Goal: Task Accomplishment & Management: Schedule a visit

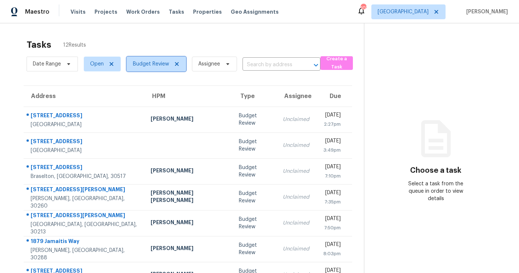
click at [178, 64] on icon at bounding box center [177, 64] width 6 height 6
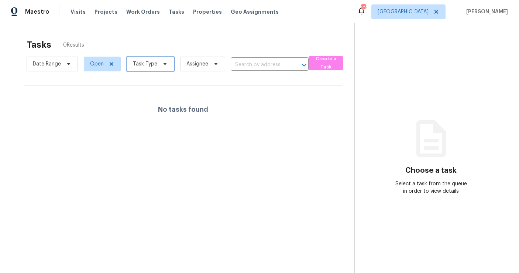
click at [158, 64] on span "Task Type" at bounding box center [151, 64] width 48 height 15
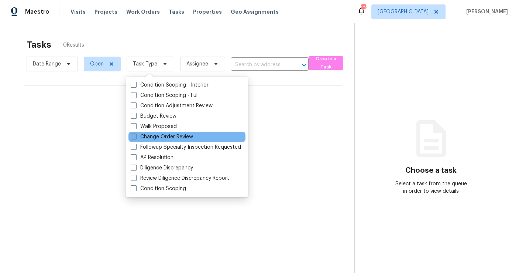
click at [155, 138] on label "Change Order Review" at bounding box center [162, 136] width 62 height 7
click at [136, 138] on input "Change Order Review" at bounding box center [133, 135] width 5 height 5
checkbox input "true"
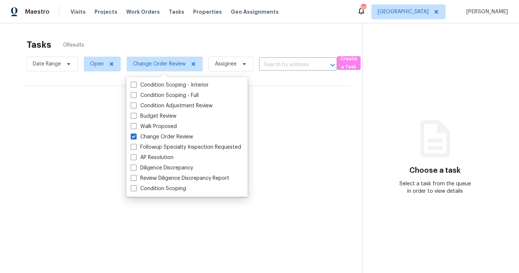
click at [219, 35] on div "Tasks 0 Results" at bounding box center [195, 44] width 336 height 19
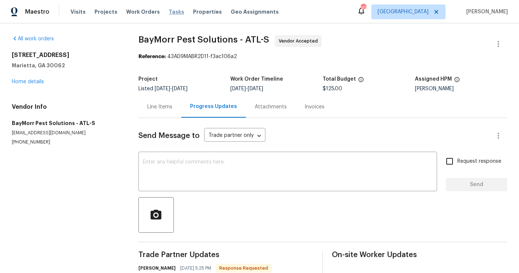
click at [174, 12] on span "Tasks" at bounding box center [177, 11] width 16 height 5
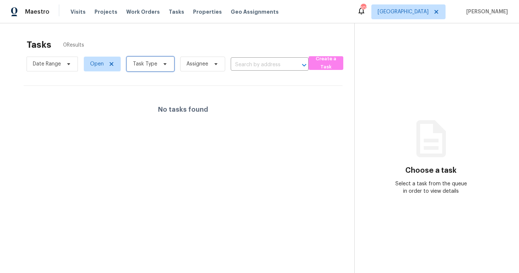
click at [140, 71] on span "Task Type" at bounding box center [151, 64] width 48 height 15
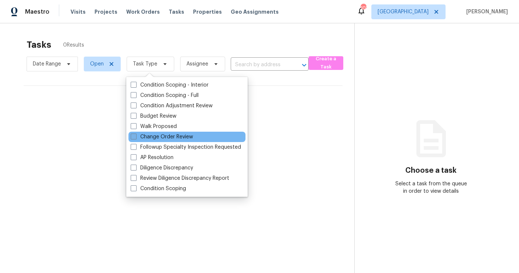
click at [148, 134] on label "Change Order Review" at bounding box center [162, 136] width 62 height 7
click at [136, 134] on input "Change Order Review" at bounding box center [133, 135] width 5 height 5
checkbox input "true"
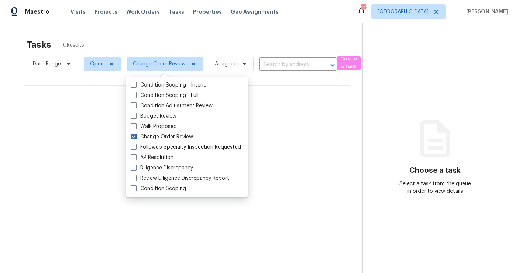
click at [78, 138] on section "Tasks 0 Results Date Range Open Change Order Review Assignee ​ Create a Task No…" at bounding box center [187, 165] width 351 height 261
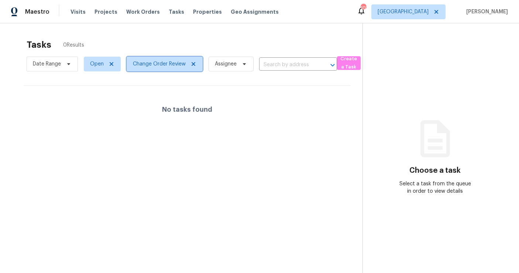
click at [194, 64] on icon at bounding box center [194, 64] width 6 height 6
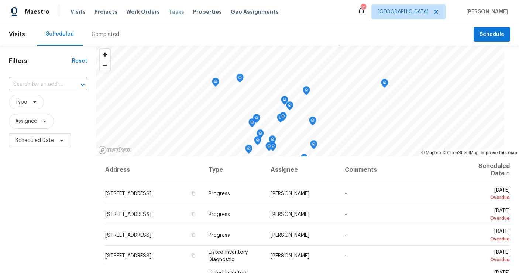
click at [169, 13] on span "Tasks" at bounding box center [177, 11] width 16 height 5
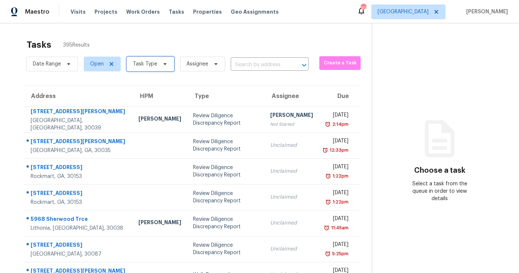
click at [150, 66] on span "Task Type" at bounding box center [145, 63] width 24 height 7
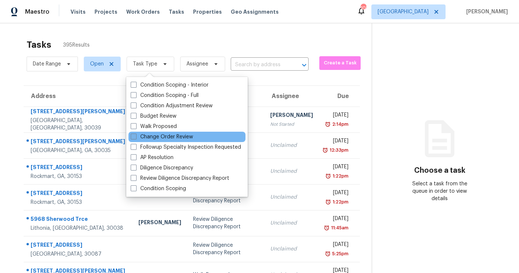
click at [147, 135] on label "Change Order Review" at bounding box center [162, 136] width 62 height 7
click at [136, 135] on input "Change Order Review" at bounding box center [133, 135] width 5 height 5
checkbox input "true"
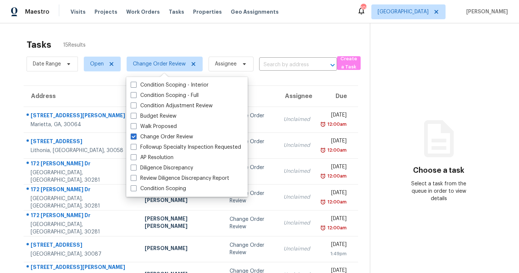
click at [165, 38] on div "Tasks 15 Results" at bounding box center [198, 44] width 343 height 19
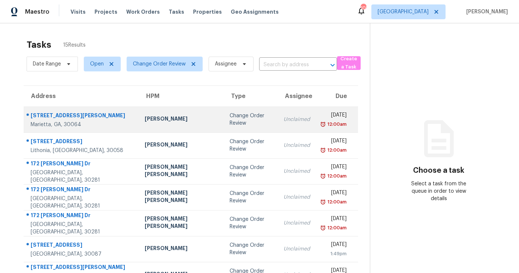
click at [172, 124] on td "Kenroy Hoilett" at bounding box center [181, 119] width 85 height 26
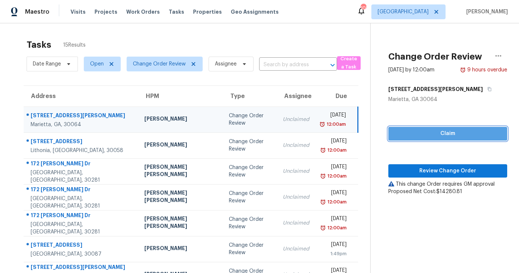
click at [453, 133] on span "Claim" at bounding box center [447, 133] width 107 height 9
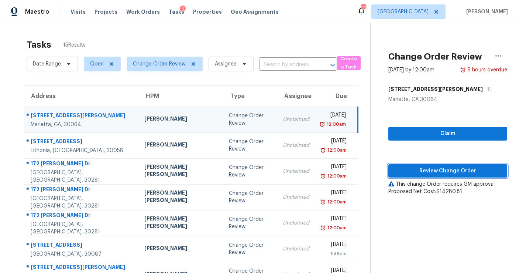
click at [439, 170] on span "Review Change Order" at bounding box center [447, 170] width 107 height 9
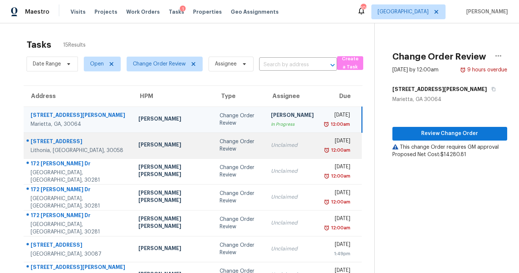
click at [271, 147] on div "Unclaimed" at bounding box center [292, 144] width 43 height 7
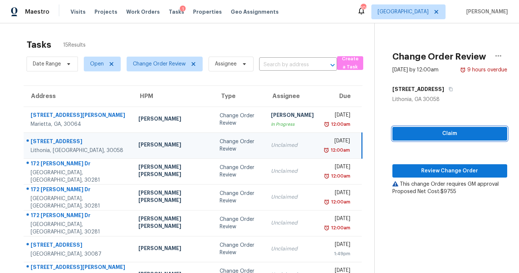
click at [420, 127] on button "Claim" at bounding box center [450, 134] width 115 height 14
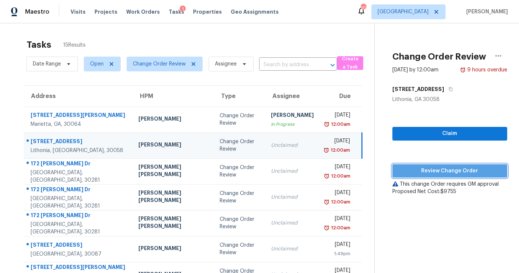
click at [420, 172] on span "Review Change Order" at bounding box center [450, 170] width 103 height 9
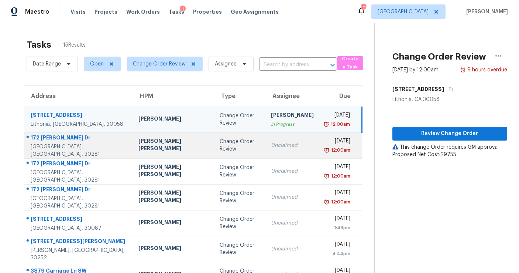
click at [269, 137] on td "Unclaimed" at bounding box center [292, 145] width 55 height 26
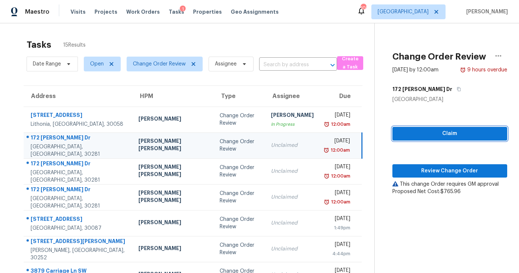
click at [404, 127] on button "Claim" at bounding box center [450, 134] width 115 height 14
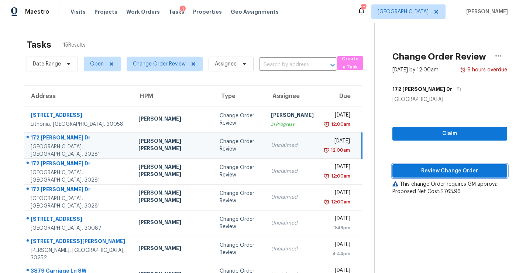
click at [420, 170] on span "Review Change Order" at bounding box center [450, 170] width 103 height 9
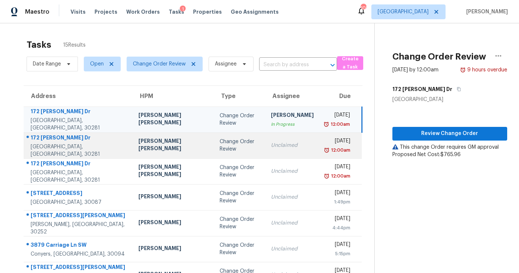
click at [279, 150] on td "Unclaimed" at bounding box center [292, 145] width 55 height 26
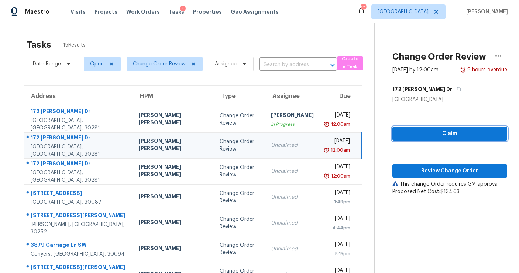
click at [433, 136] on span "Claim" at bounding box center [450, 133] width 103 height 9
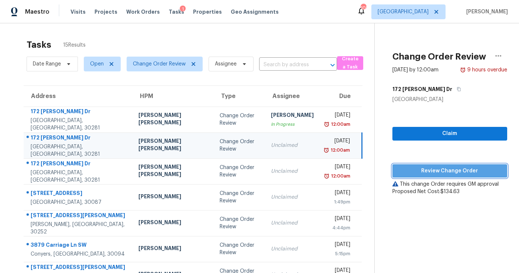
click at [434, 166] on span "Review Change Order" at bounding box center [450, 170] width 103 height 9
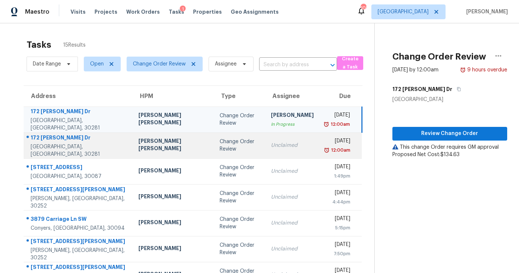
click at [265, 137] on td "Unclaimed" at bounding box center [292, 145] width 55 height 26
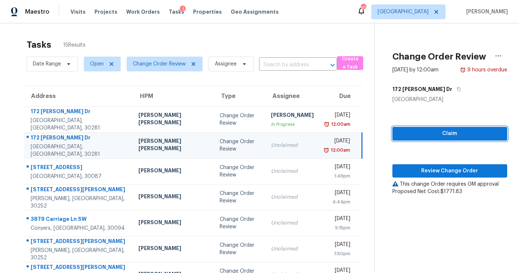
click at [426, 133] on span "Claim" at bounding box center [450, 133] width 103 height 9
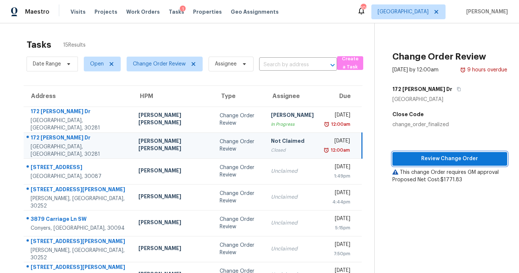
click at [425, 161] on span "Review Change Order" at bounding box center [450, 158] width 103 height 9
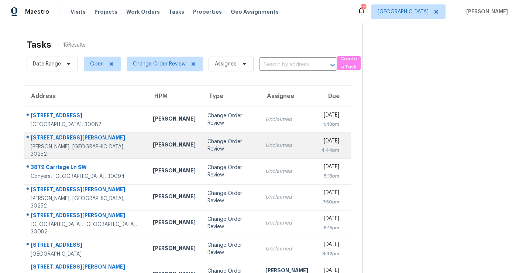
click at [217, 155] on td "Change Order Review" at bounding box center [231, 145] width 58 height 26
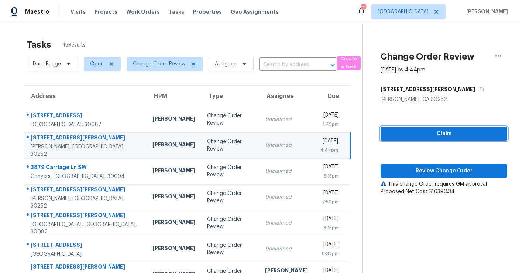
click at [451, 133] on span "Claim" at bounding box center [444, 133] width 115 height 9
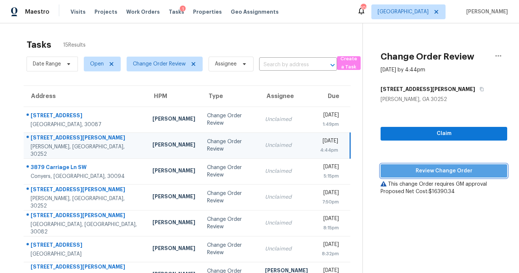
click at [438, 171] on span "Review Change Order" at bounding box center [444, 170] width 115 height 9
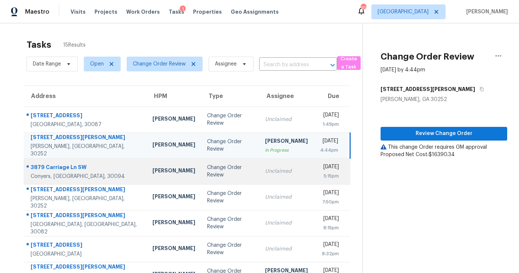
click at [211, 174] on div "Change Order Review" at bounding box center [230, 171] width 46 height 15
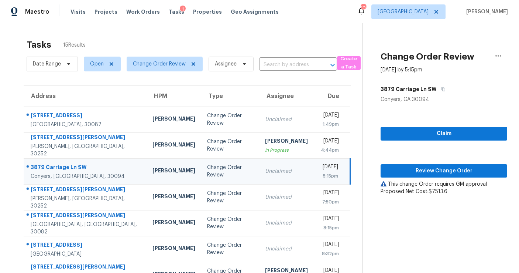
click at [211, 175] on td "Change Order Review" at bounding box center [230, 171] width 58 height 26
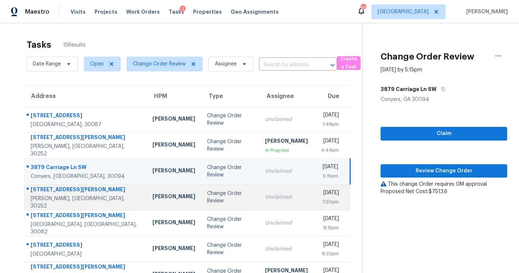
click at [268, 185] on td "Unclaimed" at bounding box center [286, 197] width 55 height 26
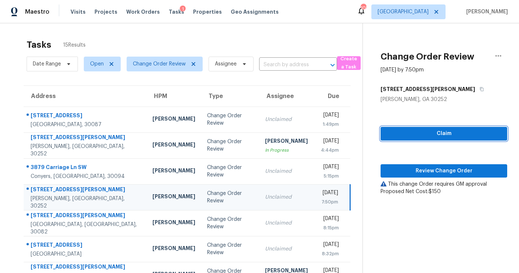
click at [410, 133] on span "Claim" at bounding box center [444, 133] width 115 height 9
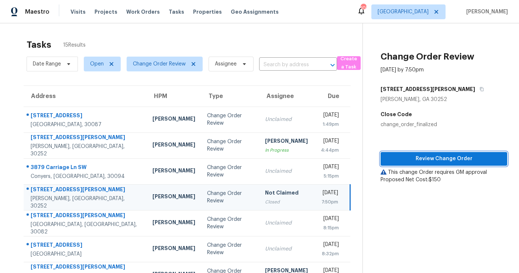
click at [415, 158] on span "Review Change Order" at bounding box center [444, 158] width 115 height 9
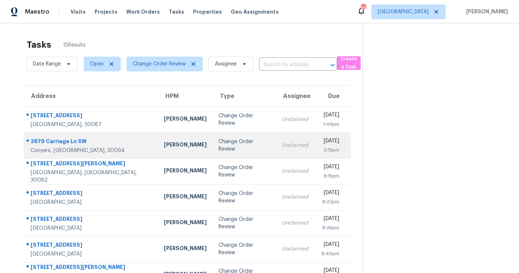
click at [226, 144] on div "Change Order Review" at bounding box center [244, 145] width 51 height 15
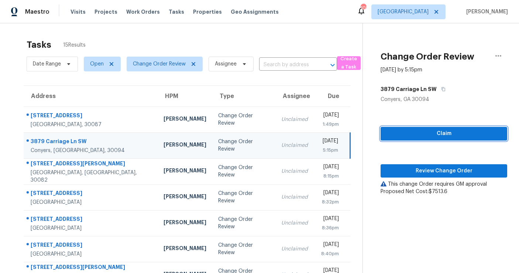
click at [440, 131] on span "Claim" at bounding box center [444, 133] width 115 height 9
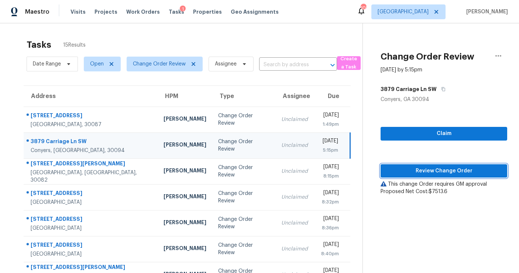
click at [435, 165] on button "Review Change Order" at bounding box center [444, 171] width 127 height 14
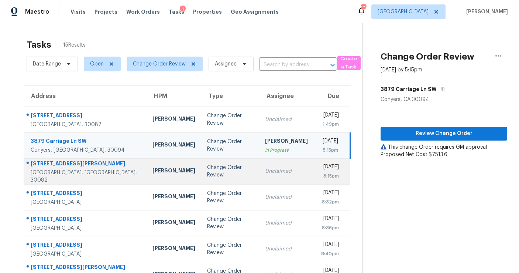
click at [259, 177] on td "Unclaimed" at bounding box center [286, 171] width 55 height 26
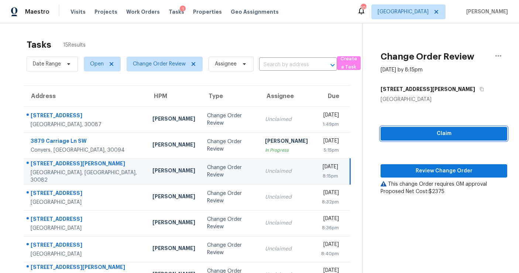
click at [395, 131] on span "Claim" at bounding box center [444, 133] width 115 height 9
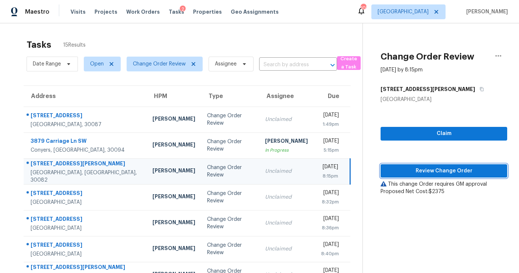
click at [418, 174] on span "Review Change Order" at bounding box center [444, 170] width 115 height 9
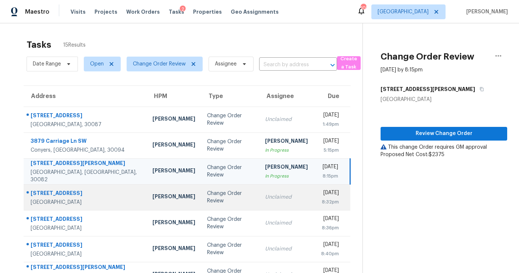
click at [260, 202] on td "Unclaimed" at bounding box center [286, 197] width 55 height 26
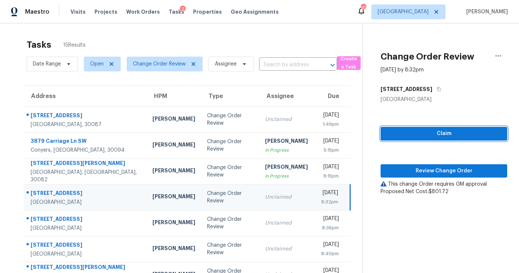
click at [424, 132] on span "Claim" at bounding box center [444, 133] width 115 height 9
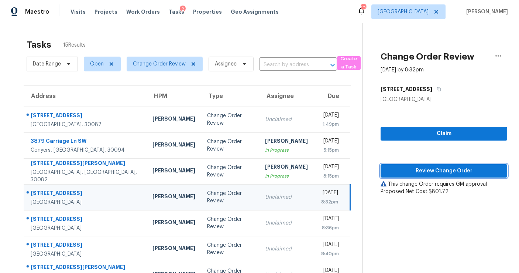
click at [424, 166] on span "Review Change Order" at bounding box center [444, 170] width 115 height 9
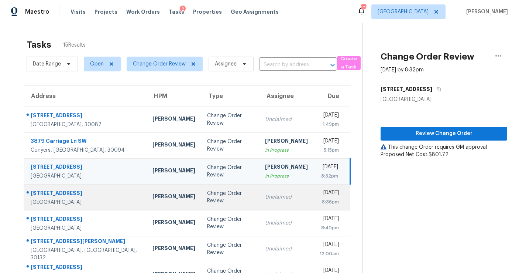
click at [259, 209] on td "Unclaimed" at bounding box center [286, 197] width 55 height 26
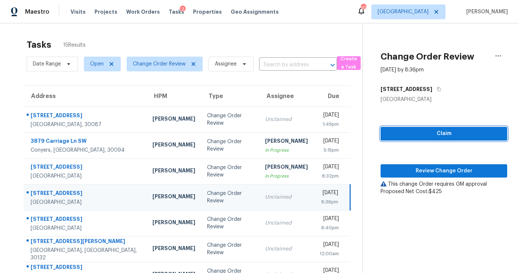
click at [392, 134] on span "Claim" at bounding box center [444, 133] width 115 height 9
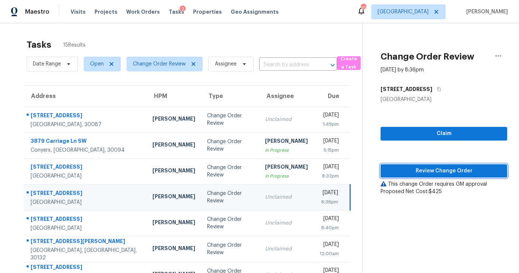
click at [399, 166] on span "Review Change Order" at bounding box center [444, 170] width 115 height 9
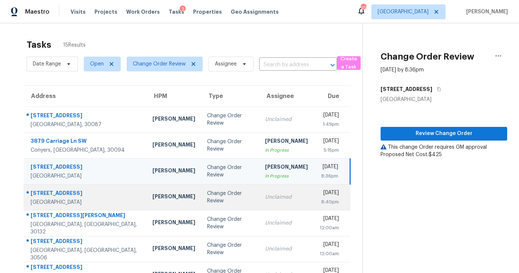
click at [224, 197] on td "Change Order Review" at bounding box center [230, 197] width 58 height 26
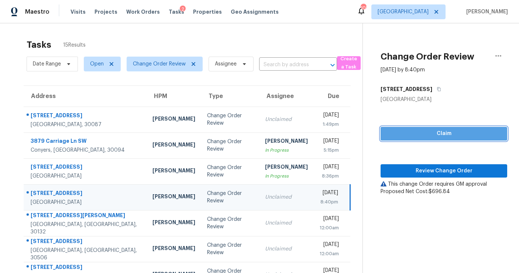
click at [406, 130] on span "Claim" at bounding box center [444, 133] width 115 height 9
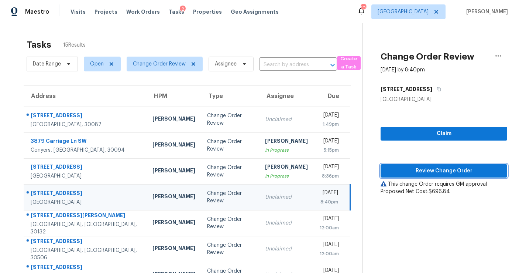
click at [415, 172] on span "Review Change Order" at bounding box center [444, 170] width 115 height 9
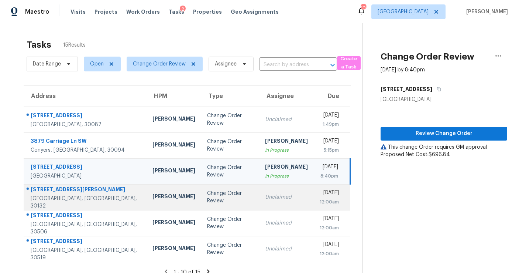
click at [203, 205] on td "Change Order Review" at bounding box center [230, 197] width 58 height 26
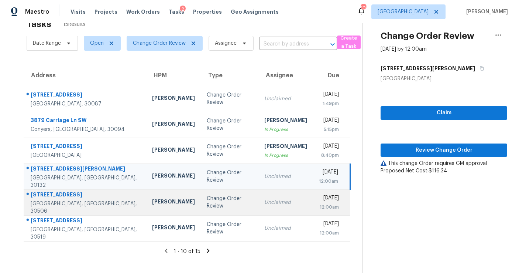
scroll to position [23, 0]
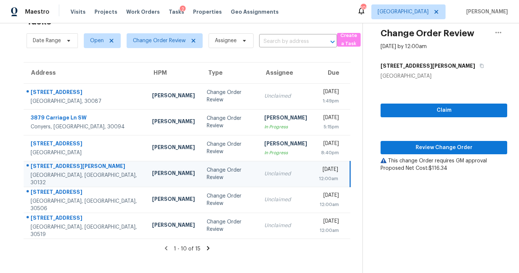
click at [209, 249] on icon at bounding box center [208, 247] width 7 height 7
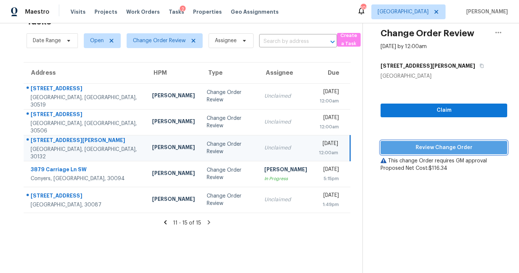
click at [416, 150] on span "Review Change Order" at bounding box center [444, 147] width 115 height 9
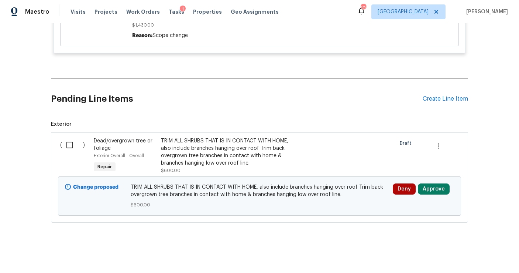
scroll to position [4098, 0]
click at [436, 189] on button "Approve" at bounding box center [434, 188] width 32 height 11
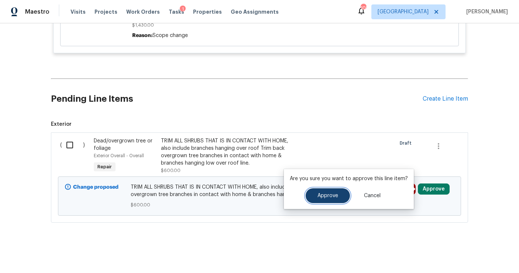
click at [334, 193] on span "Approve" at bounding box center [328, 196] width 21 height 6
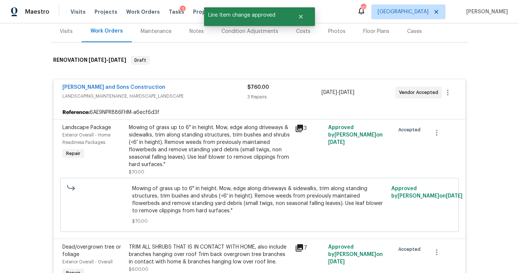
scroll to position [0, 0]
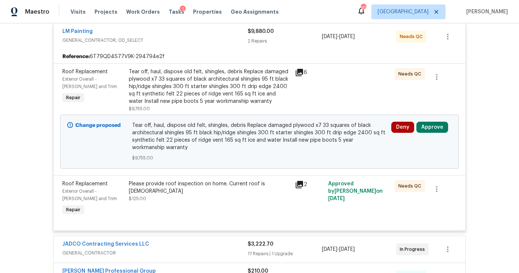
scroll to position [175, 0]
click at [433, 127] on button "Approve" at bounding box center [433, 126] width 32 height 11
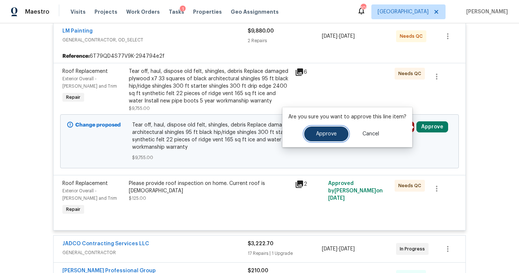
click at [324, 136] on span "Approve" at bounding box center [326, 134] width 21 height 6
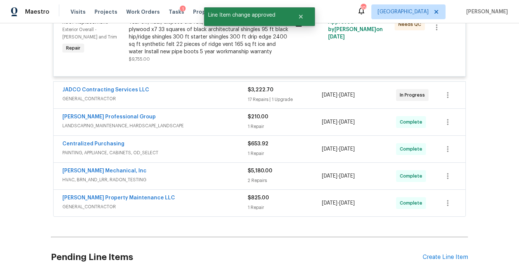
scroll to position [338, 0]
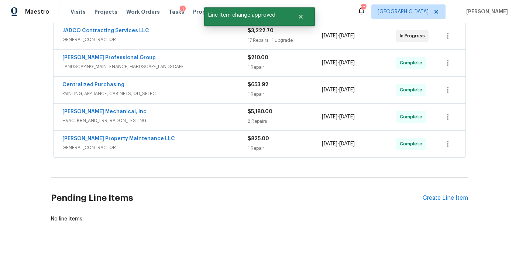
click at [314, 42] on div "17 Repairs | 1 Upgrade" at bounding box center [285, 40] width 74 height 7
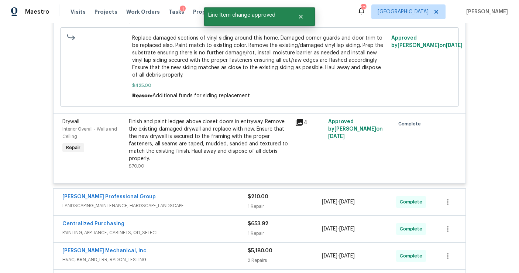
scroll to position [1764, 0]
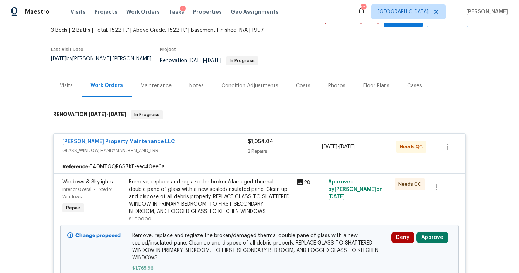
scroll to position [105, 0]
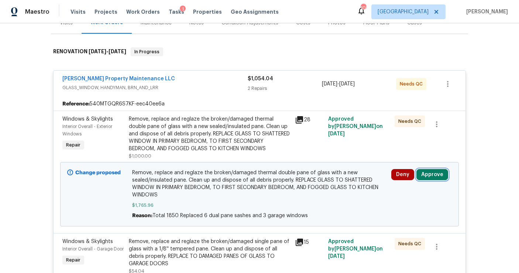
click at [429, 171] on button "Approve" at bounding box center [433, 174] width 32 height 11
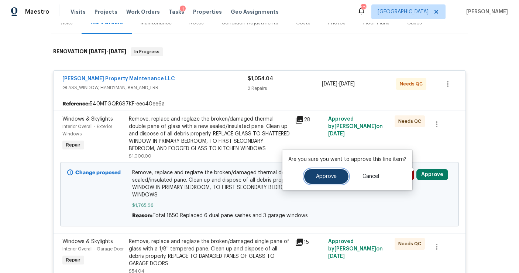
click at [338, 174] on button "Approve" at bounding box center [326, 176] width 44 height 15
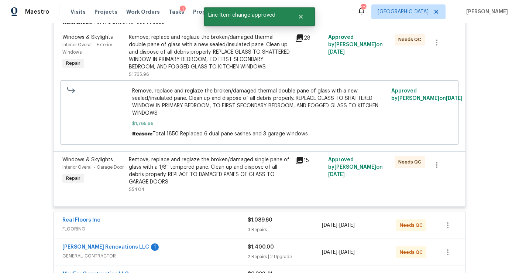
scroll to position [0, 0]
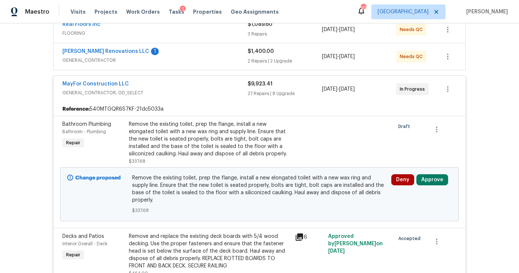
scroll to position [181, 0]
click at [424, 177] on button "Approve" at bounding box center [433, 179] width 32 height 11
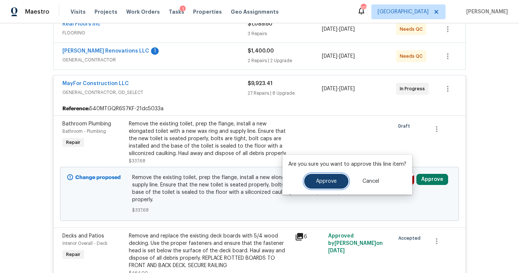
click at [327, 185] on button "Approve" at bounding box center [326, 181] width 44 height 15
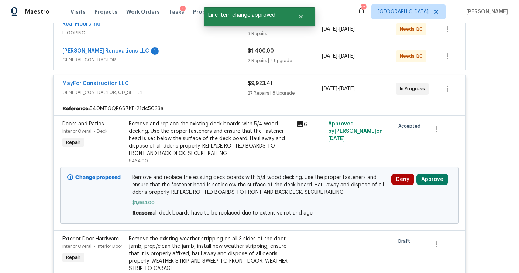
scroll to position [185, 0]
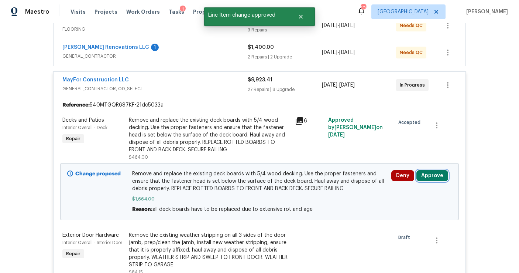
click at [426, 174] on button "Approve" at bounding box center [433, 175] width 32 height 11
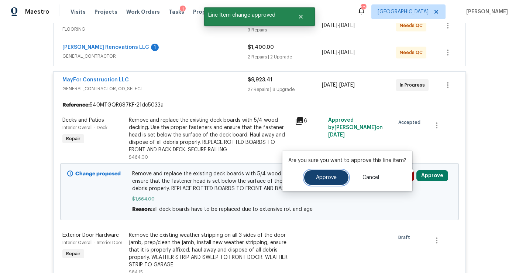
click at [332, 171] on button "Approve" at bounding box center [326, 177] width 44 height 15
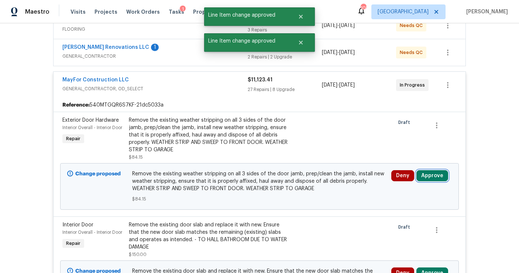
click at [434, 172] on button "Approve" at bounding box center [433, 175] width 32 height 11
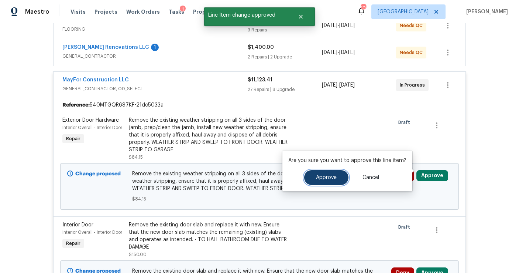
click at [327, 178] on span "Approve" at bounding box center [326, 178] width 21 height 6
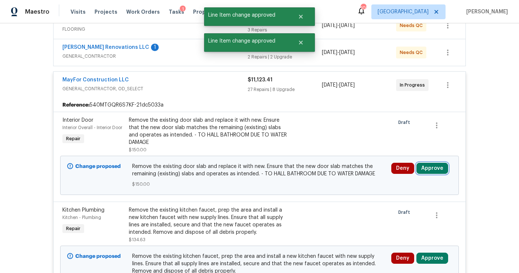
click at [430, 164] on button "Approve" at bounding box center [433, 168] width 32 height 11
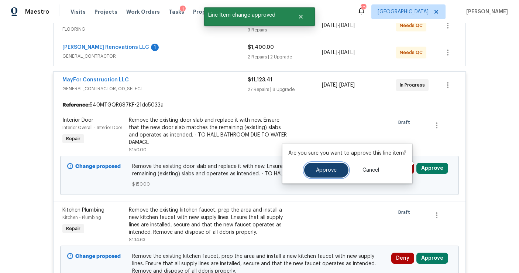
click at [339, 172] on button "Approve" at bounding box center [326, 170] width 44 height 15
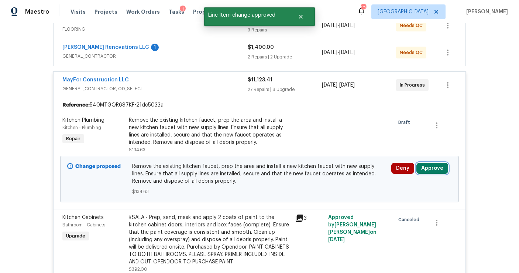
click at [435, 163] on button "Approve" at bounding box center [433, 168] width 32 height 11
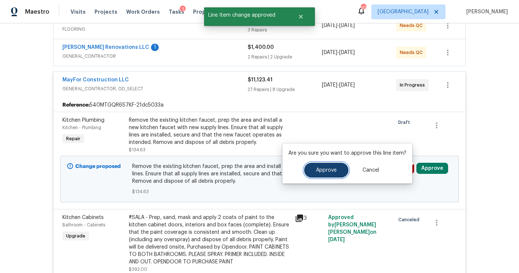
click at [328, 172] on button "Approve" at bounding box center [326, 170] width 44 height 15
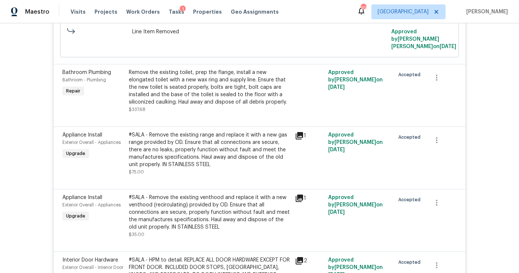
scroll to position [0, 0]
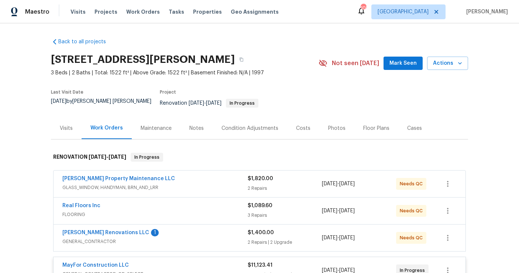
click at [187, 184] on span "GLASS_WINDOW, HANDYMAN, BRN_AND_LRR" at bounding box center [154, 187] width 185 height 7
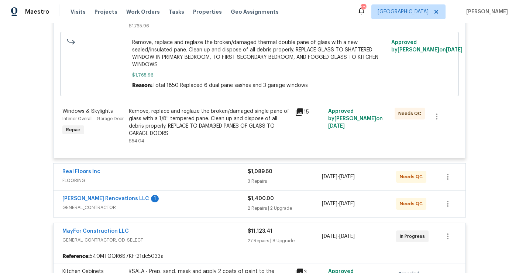
scroll to position [236, 0]
click at [187, 180] on div "Real Floors Inc FLOORING" at bounding box center [154, 176] width 185 height 18
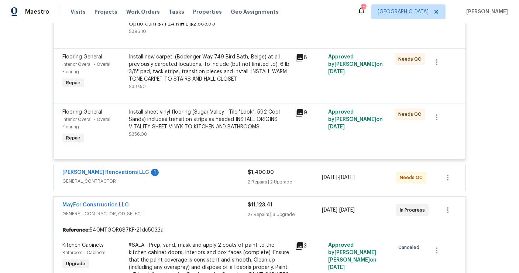
scroll to position [633, 0]
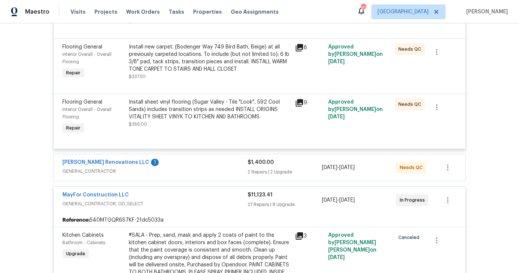
click at [193, 167] on span "GENERAL_CONTRACTOR" at bounding box center [154, 170] width 185 height 7
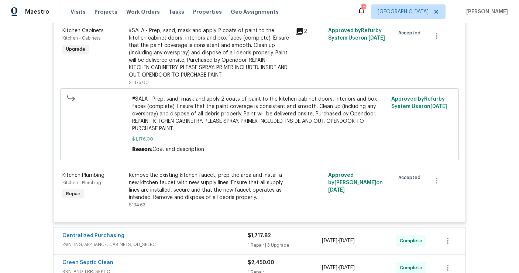
scroll to position [3848, 0]
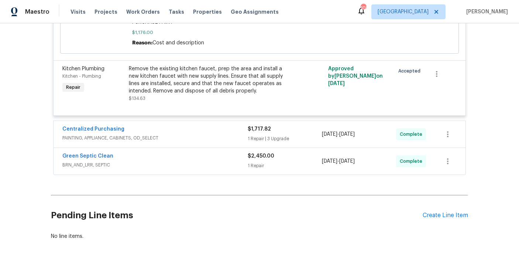
click at [189, 125] on div "Centralized Purchasing" at bounding box center [154, 129] width 185 height 9
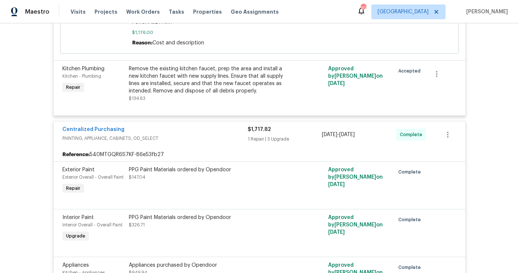
scroll to position [4059, 0]
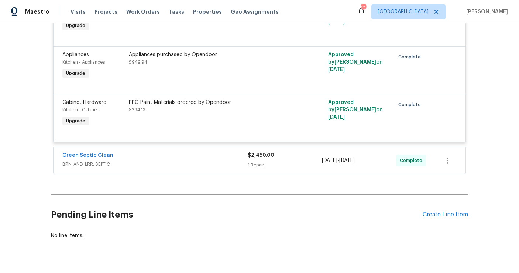
click at [189, 154] on div "Green Septic Clean BRN_AND_LRR, SEPTIC $2,450.00 1 Repair 8/14/2025 - 8/22/2025…" at bounding box center [260, 160] width 412 height 27
click at [191, 160] on span "BRN_AND_LRR, SEPTIC" at bounding box center [154, 163] width 185 height 7
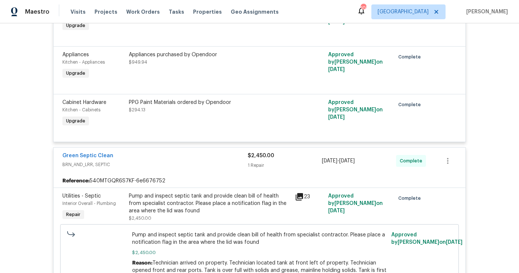
scroll to position [4200, 0]
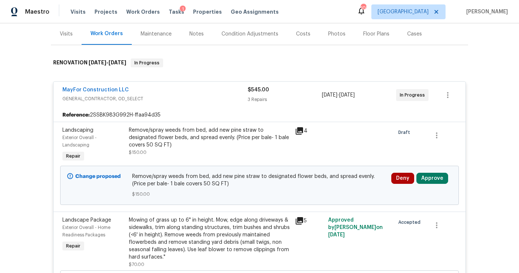
scroll to position [98, 0]
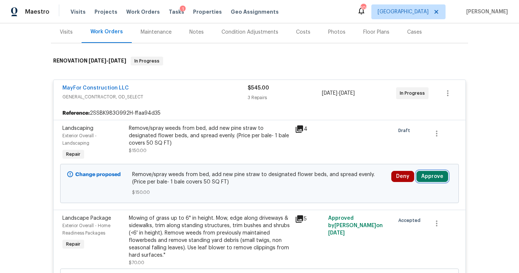
click at [426, 172] on button "Approve" at bounding box center [433, 176] width 32 height 11
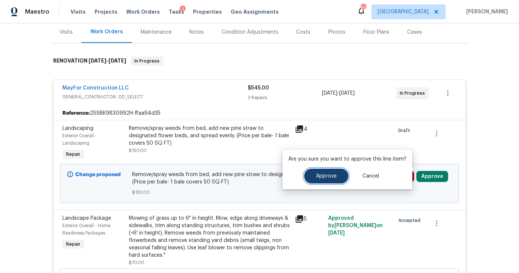
click at [330, 173] on span "Approve" at bounding box center [326, 176] width 21 height 6
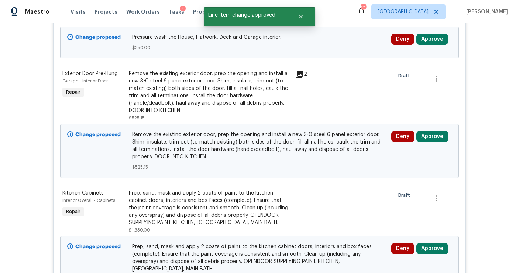
scroll to position [821, 0]
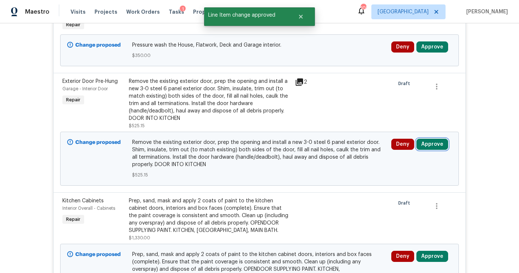
click at [429, 138] on button "Approve" at bounding box center [433, 143] width 32 height 11
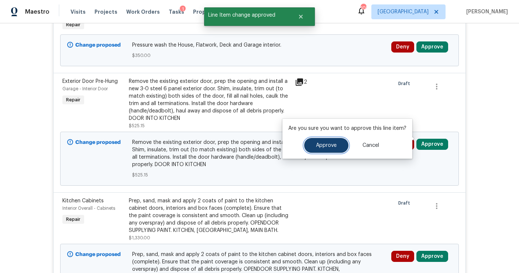
click at [340, 146] on button "Approve" at bounding box center [326, 145] width 44 height 15
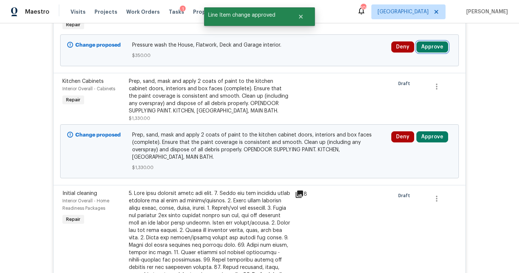
click at [428, 43] on button "Approve" at bounding box center [433, 46] width 32 height 11
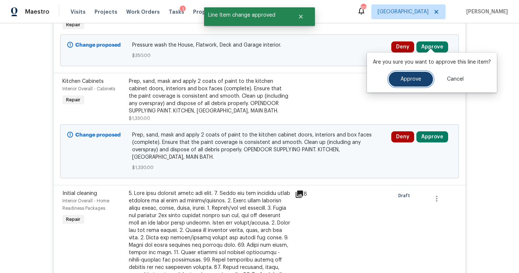
click at [407, 75] on button "Approve" at bounding box center [411, 79] width 44 height 15
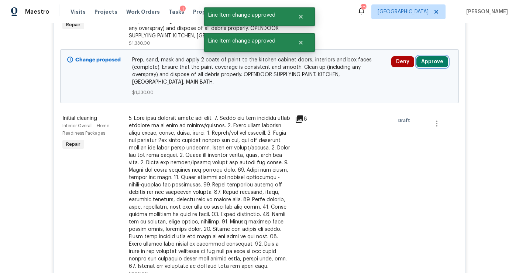
click at [431, 57] on button "Approve" at bounding box center [433, 61] width 32 height 11
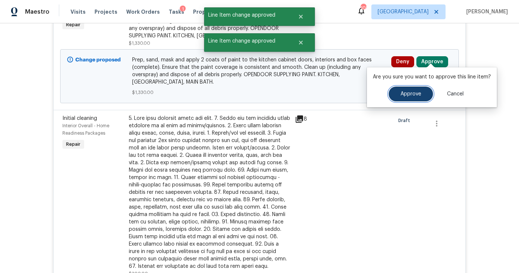
click at [411, 91] on span "Approve" at bounding box center [411, 94] width 21 height 6
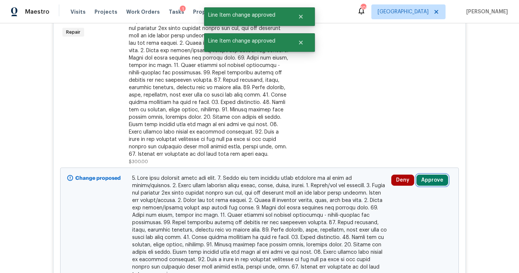
click at [429, 176] on button "Approve" at bounding box center [433, 179] width 32 height 11
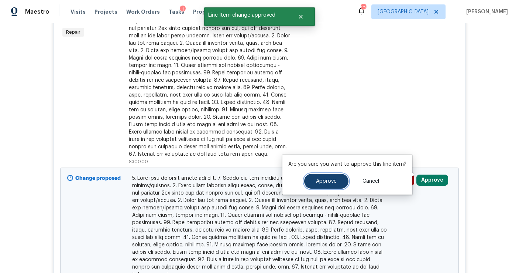
click at [342, 180] on button "Approve" at bounding box center [326, 181] width 44 height 15
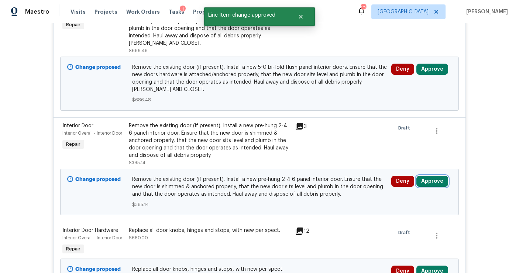
click at [426, 178] on button "Approve" at bounding box center [433, 180] width 32 height 11
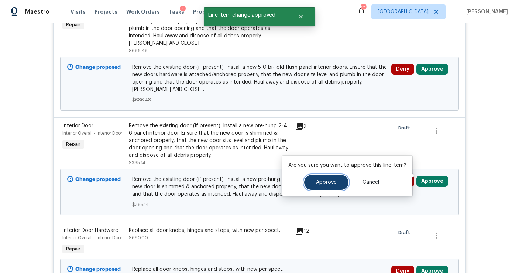
click at [334, 186] on button "Approve" at bounding box center [326, 182] width 44 height 15
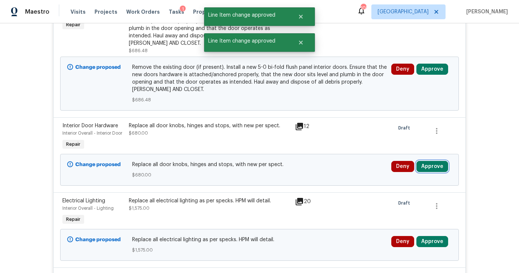
click at [424, 161] on button "Approve" at bounding box center [433, 166] width 32 height 11
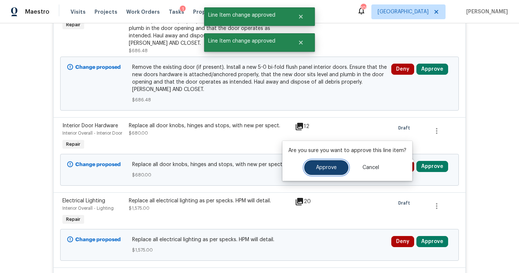
click at [326, 171] on button "Approve" at bounding box center [326, 167] width 44 height 15
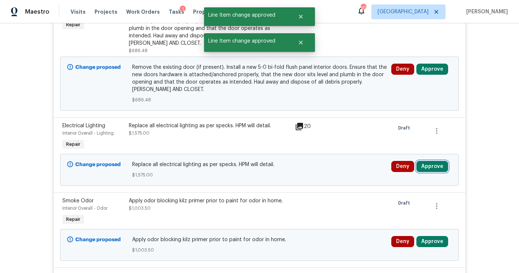
click at [428, 161] on button "Approve" at bounding box center [433, 166] width 32 height 11
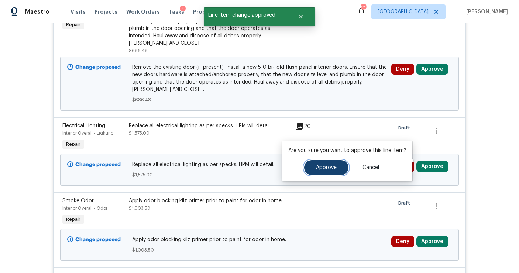
click at [317, 168] on span "Approve" at bounding box center [326, 168] width 21 height 6
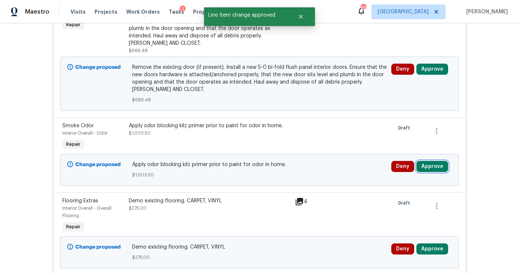
click at [425, 161] on button "Approve" at bounding box center [433, 166] width 32 height 11
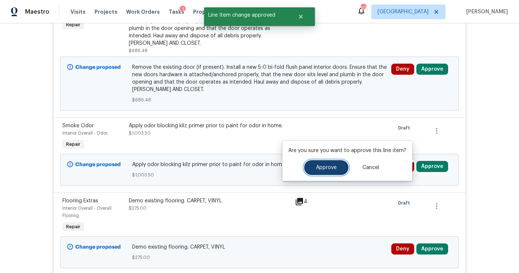
click at [327, 171] on button "Approve" at bounding box center [326, 167] width 44 height 15
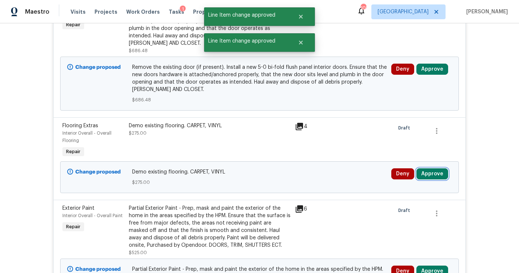
click at [425, 168] on button "Approve" at bounding box center [433, 173] width 32 height 11
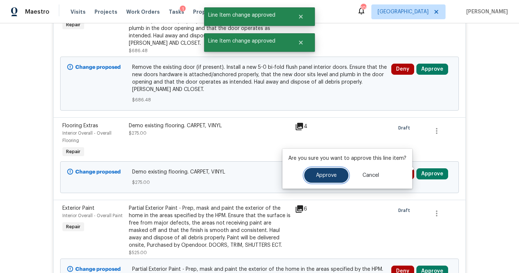
click at [328, 168] on button "Approve" at bounding box center [326, 175] width 44 height 15
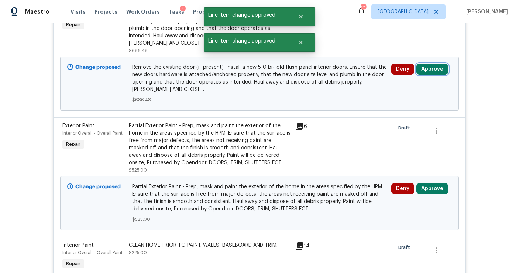
click at [428, 66] on button "Approve" at bounding box center [433, 69] width 32 height 11
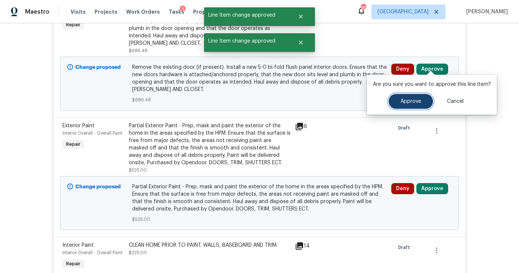
click at [410, 99] on span "Approve" at bounding box center [411, 102] width 21 height 6
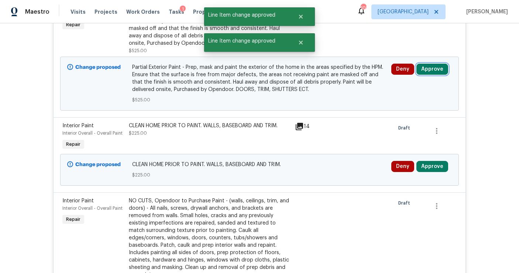
click at [428, 64] on button "Approve" at bounding box center [433, 69] width 32 height 11
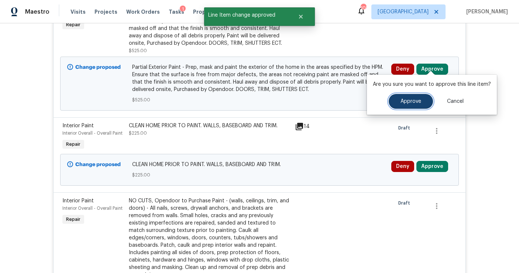
click at [410, 102] on span "Approve" at bounding box center [411, 102] width 21 height 6
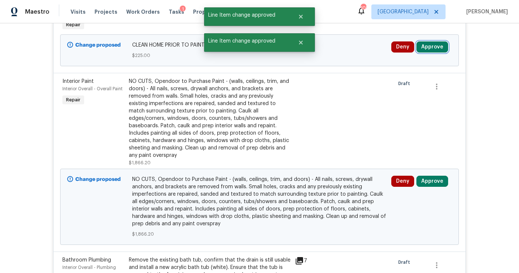
click at [426, 41] on button "Approve" at bounding box center [433, 46] width 32 height 11
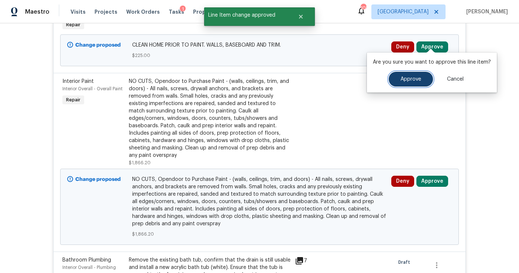
click at [418, 79] on span "Approve" at bounding box center [411, 79] width 21 height 6
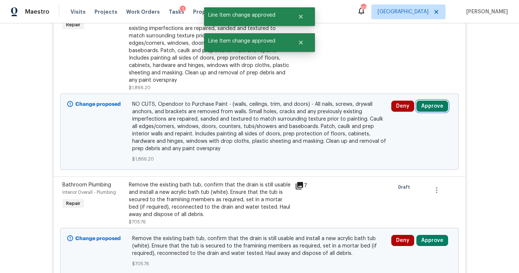
click at [431, 100] on button "Approve" at bounding box center [433, 105] width 32 height 11
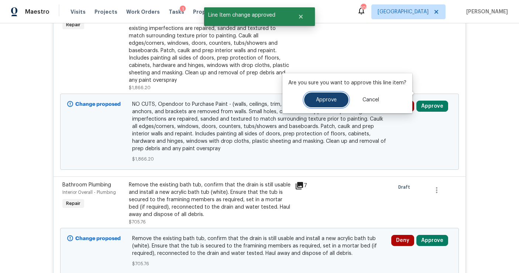
click at [336, 103] on button "Approve" at bounding box center [326, 99] width 44 height 15
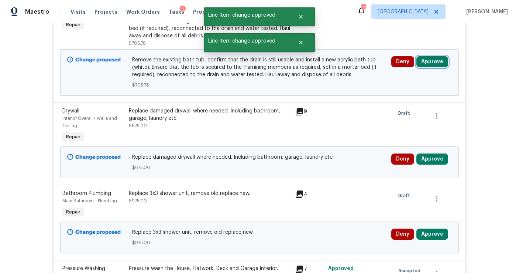
click at [428, 59] on button "Approve" at bounding box center [433, 61] width 32 height 11
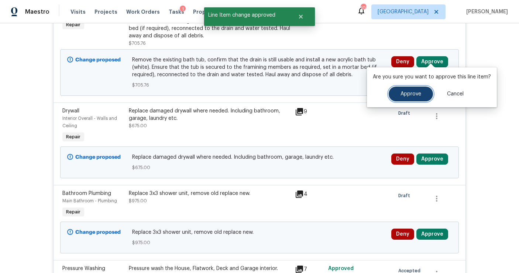
click at [415, 86] on button "Approve" at bounding box center [411, 93] width 44 height 15
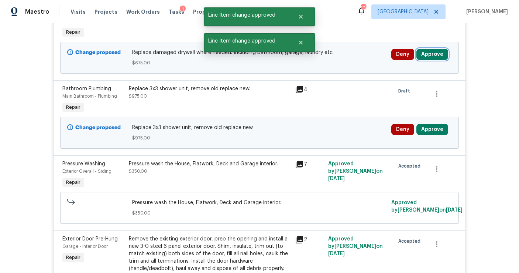
click at [431, 49] on button "Approve" at bounding box center [433, 54] width 32 height 11
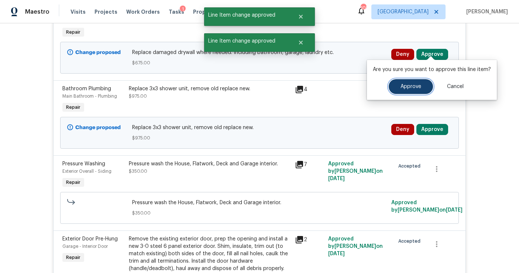
click at [406, 86] on span "Approve" at bounding box center [411, 87] width 21 height 6
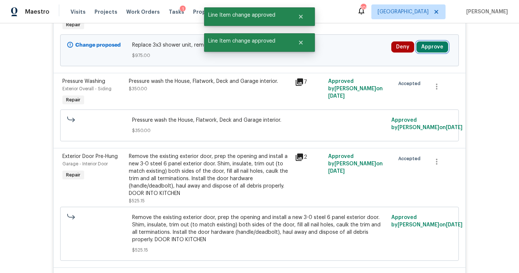
click at [426, 45] on button "Approve" at bounding box center [433, 46] width 32 height 11
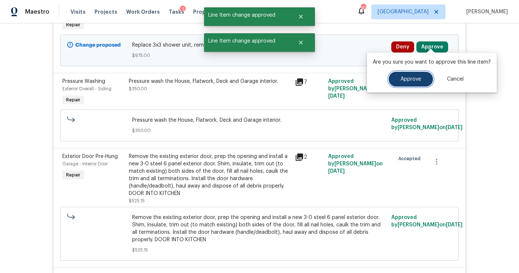
click at [410, 77] on span "Approve" at bounding box center [411, 79] width 21 height 6
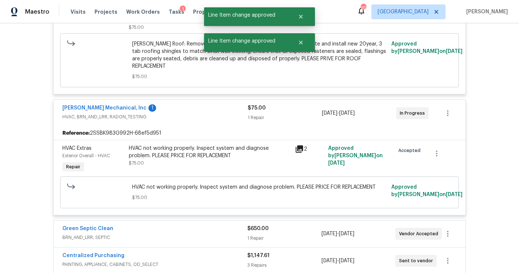
scroll to position [2925, 0]
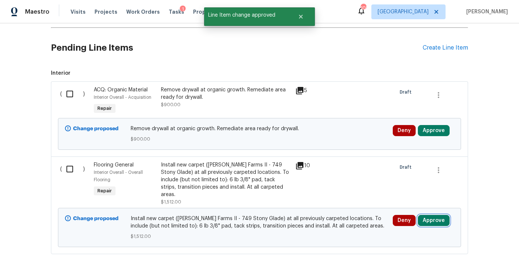
click at [431, 215] on button "Approve" at bounding box center [434, 220] width 32 height 11
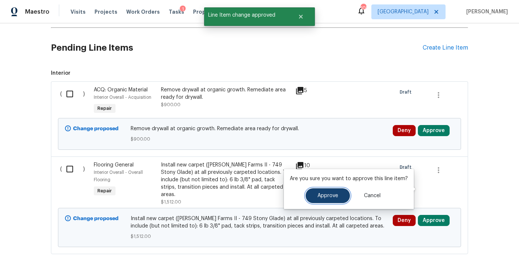
click at [338, 195] on button "Approve" at bounding box center [328, 195] width 44 height 15
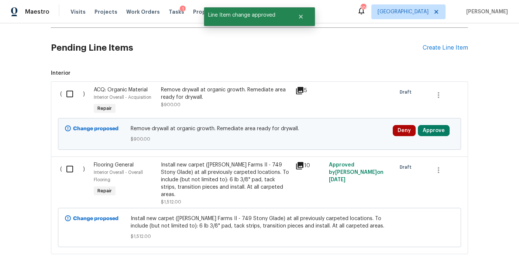
click at [431, 123] on div "Deny Approve" at bounding box center [424, 134] width 66 height 22
click at [431, 125] on button "Approve" at bounding box center [434, 130] width 32 height 11
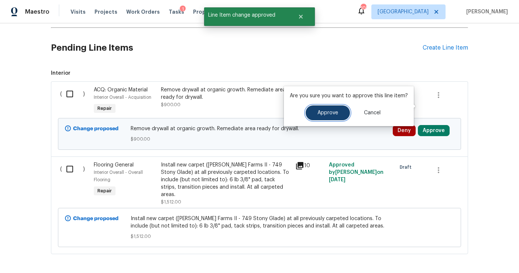
click at [343, 113] on button "Approve" at bounding box center [328, 112] width 44 height 15
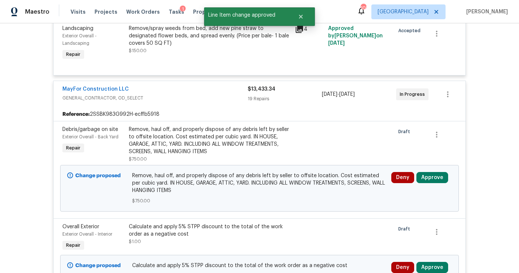
scroll to position [433, 0]
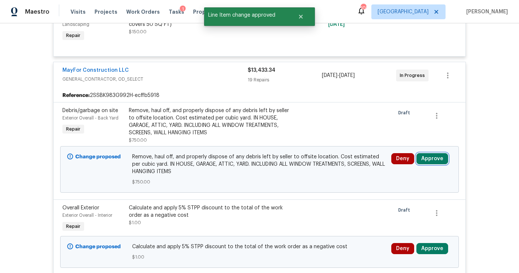
click at [425, 153] on button "Approve" at bounding box center [433, 158] width 32 height 11
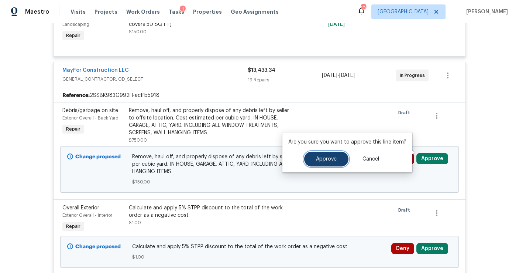
click at [329, 162] on button "Approve" at bounding box center [326, 158] width 44 height 15
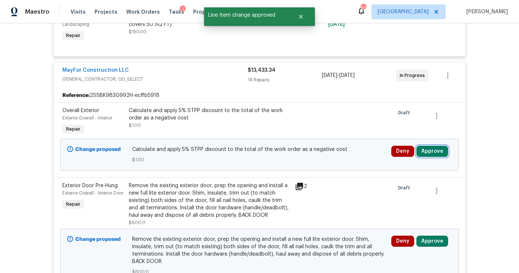
click at [431, 146] on button "Approve" at bounding box center [433, 151] width 32 height 11
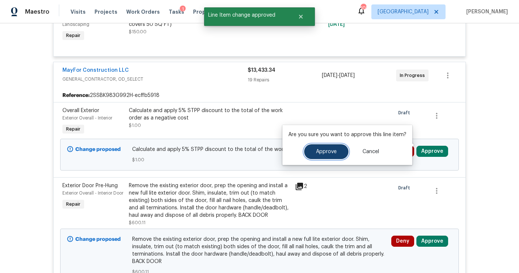
click at [325, 153] on span "Approve" at bounding box center [326, 152] width 21 height 6
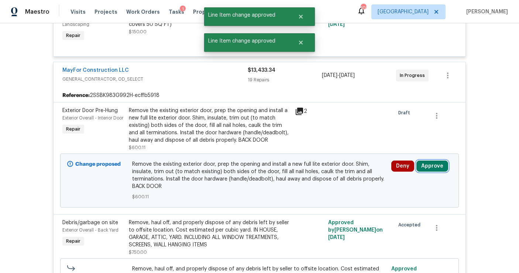
click at [418, 160] on button "Approve" at bounding box center [433, 165] width 32 height 11
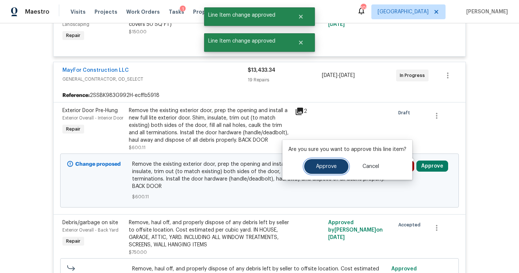
click at [311, 170] on button "Approve" at bounding box center [326, 166] width 44 height 15
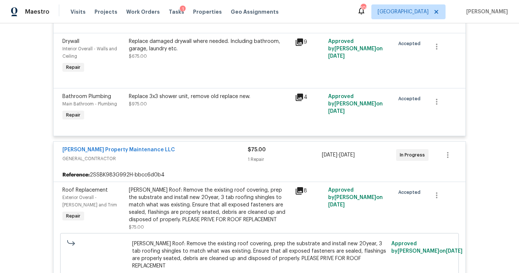
scroll to position [1972, 0]
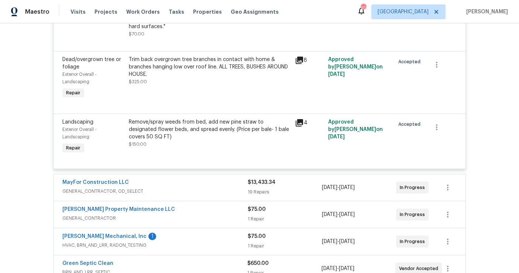
scroll to position [255, 0]
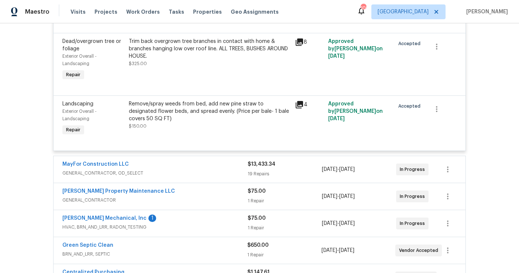
click at [311, 170] on div "19 Repairs" at bounding box center [285, 173] width 74 height 7
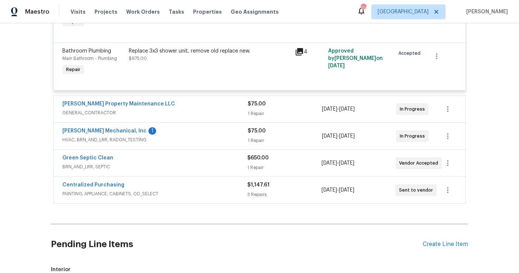
scroll to position [1607, 0]
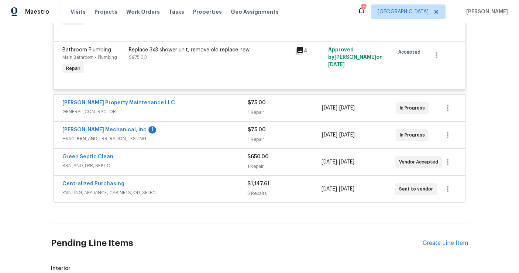
click at [302, 99] on div "$75.00" at bounding box center [285, 102] width 74 height 7
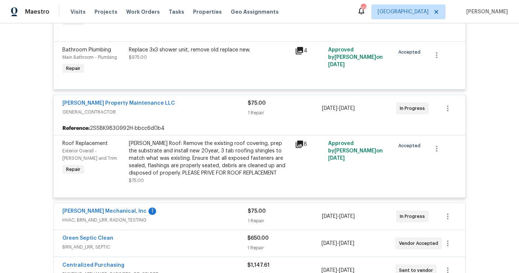
click at [295, 217] on div "1 Repair" at bounding box center [285, 220] width 74 height 7
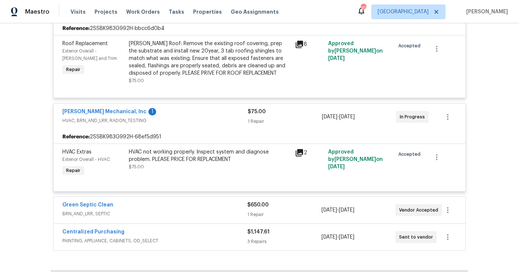
scroll to position [1710, 0]
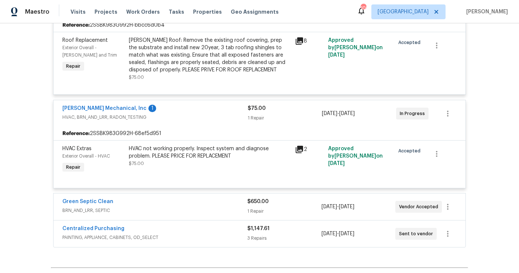
click at [295, 220] on div "Centralized Purchasing PAINTING, APPLIANCE, CABINETS, OD_SELECT $1,147.61 3 Rep…" at bounding box center [260, 233] width 412 height 27
click at [296, 198] on div "$650.00 1 Repair" at bounding box center [284, 207] width 74 height 18
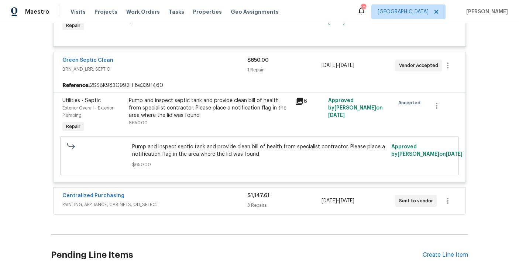
scroll to position [1869, 0]
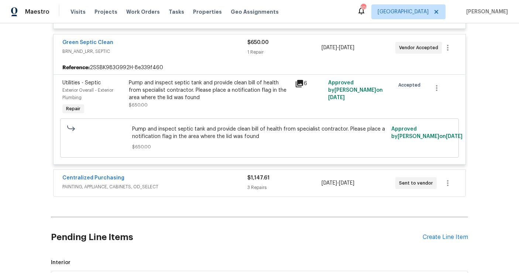
click at [295, 174] on div "$1,147.61 3 Repairs" at bounding box center [284, 183] width 74 height 18
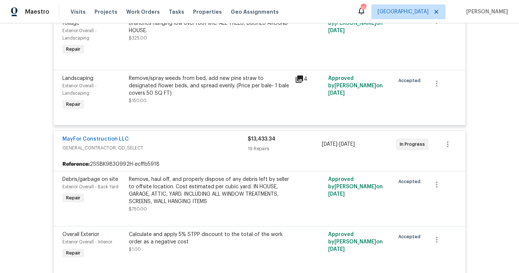
scroll to position [46, 0]
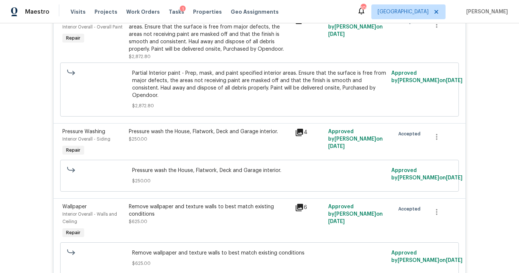
scroll to position [1552, 0]
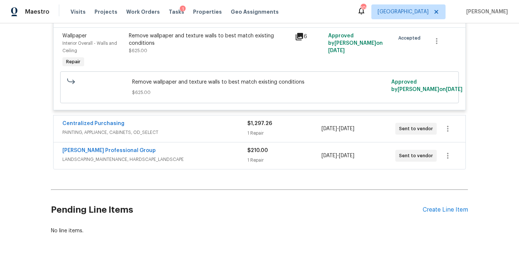
click at [174, 129] on span "PAINTING, APPLIANCE, CABINETS, OD_SELECT" at bounding box center [154, 132] width 185 height 7
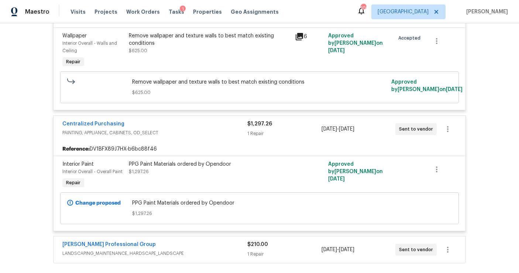
click at [187, 240] on div "[PERSON_NAME] Professional Group" at bounding box center [154, 244] width 185 height 9
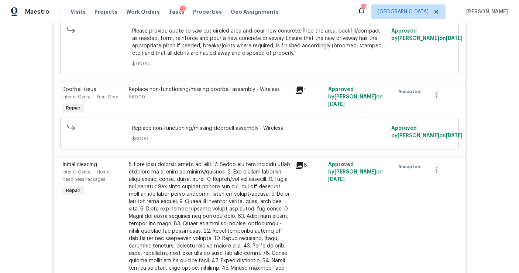
scroll to position [0, 0]
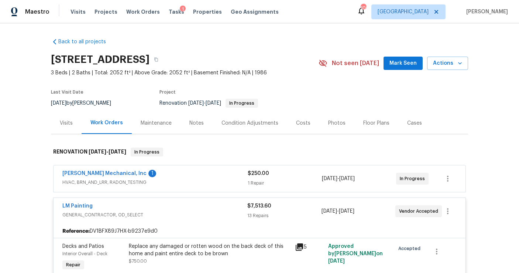
click at [179, 176] on div "[PERSON_NAME] Mechanical, Inc 1" at bounding box center [154, 174] width 185 height 9
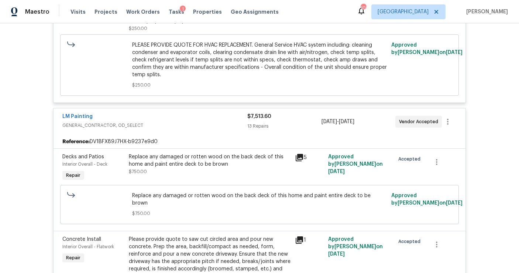
scroll to position [222, 0]
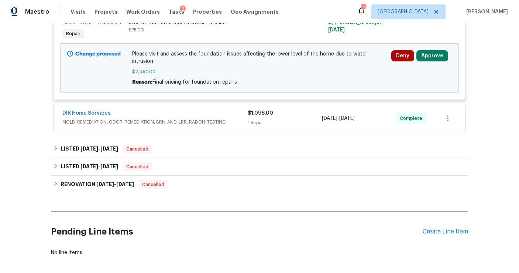
scroll to position [223, 0]
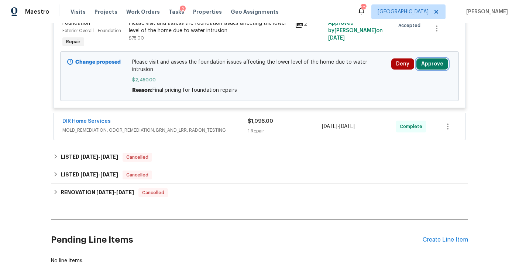
click at [430, 66] on button "Approve" at bounding box center [433, 63] width 32 height 11
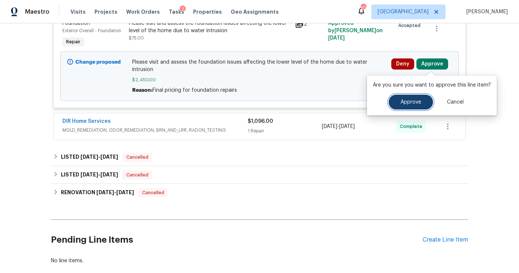
click at [401, 99] on span "Approve" at bounding box center [411, 102] width 21 height 6
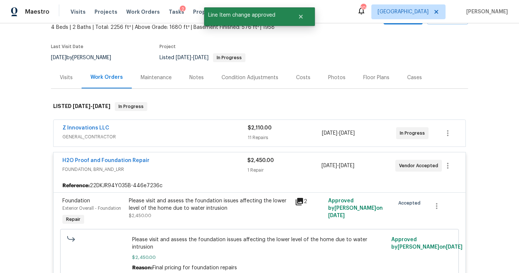
scroll to position [0, 0]
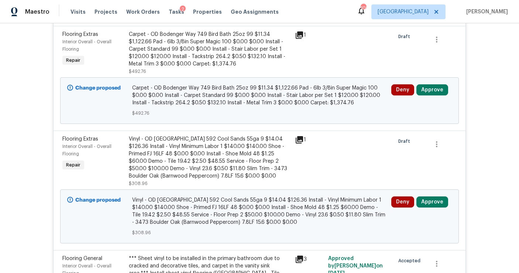
scroll to position [269, 0]
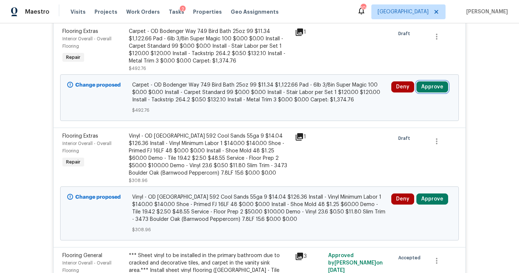
click at [431, 89] on button "Approve" at bounding box center [433, 86] width 32 height 11
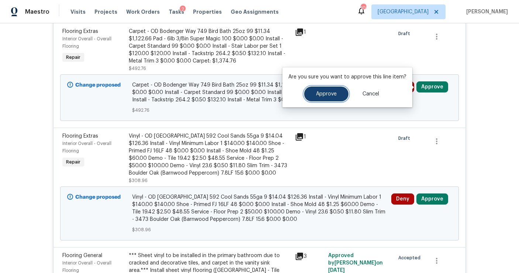
click at [342, 99] on button "Approve" at bounding box center [326, 93] width 44 height 15
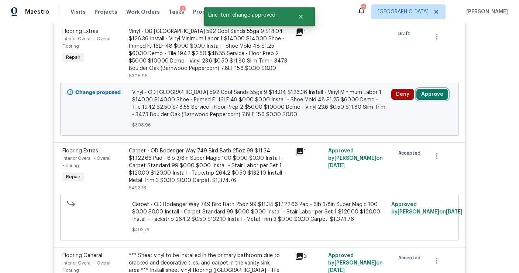
click at [431, 97] on button "Approve" at bounding box center [433, 94] width 32 height 11
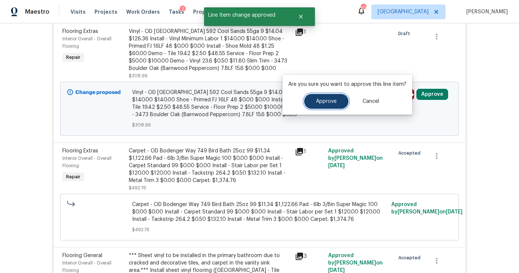
click at [327, 104] on button "Approve" at bounding box center [326, 101] width 44 height 15
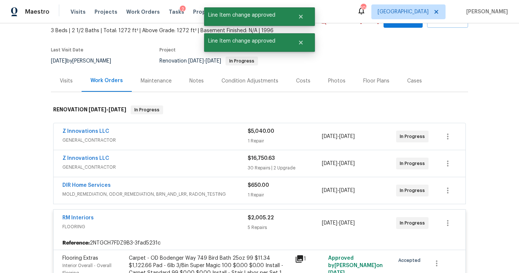
scroll to position [0, 0]
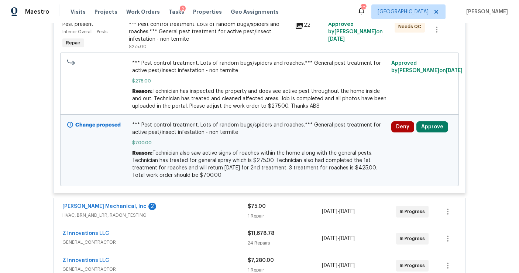
scroll to position [206, 0]
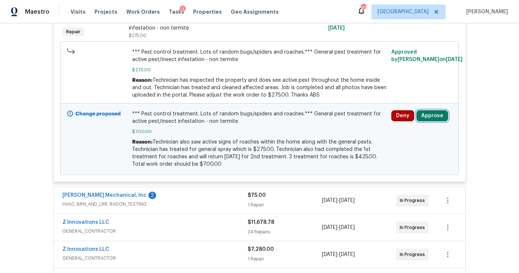
click at [431, 116] on button "Approve" at bounding box center [433, 115] width 32 height 11
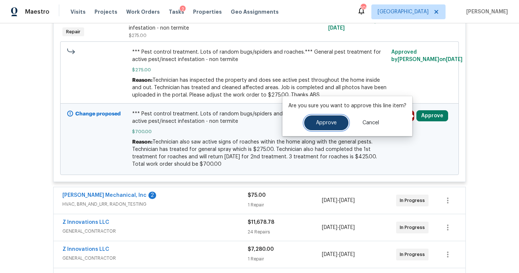
click at [334, 123] on span "Approve" at bounding box center [326, 123] width 21 height 6
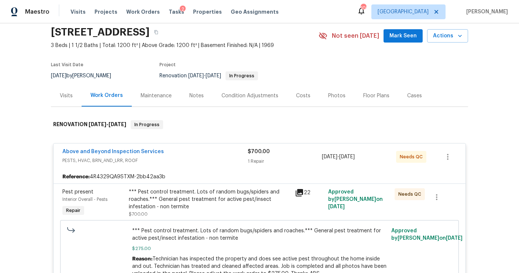
scroll to position [28, 0]
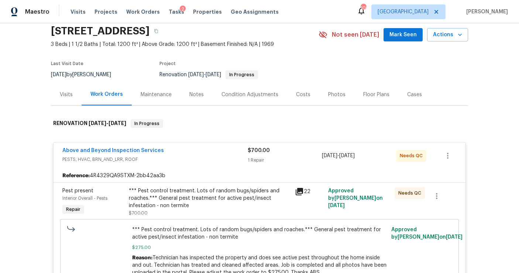
click at [67, 101] on div "Visits" at bounding box center [66, 94] width 31 height 22
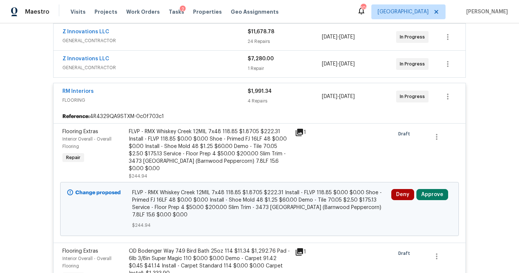
scroll to position [196, 0]
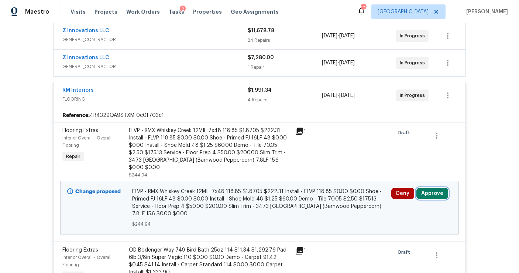
click at [430, 188] on button "Approve" at bounding box center [433, 193] width 32 height 11
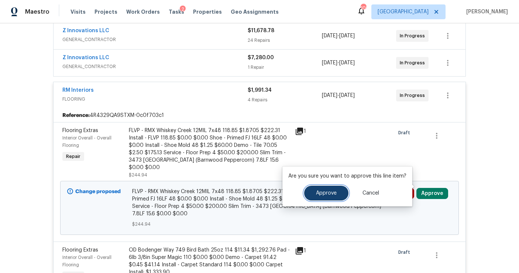
click at [331, 192] on span "Approve" at bounding box center [326, 193] width 21 height 6
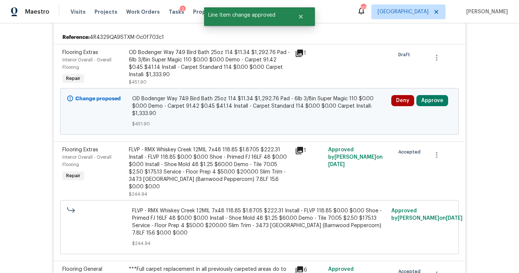
scroll to position [307, 0]
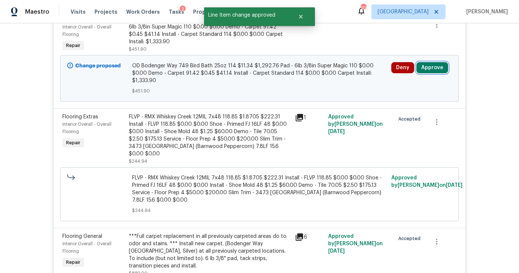
click at [429, 70] on button "Approve" at bounding box center [433, 67] width 32 height 11
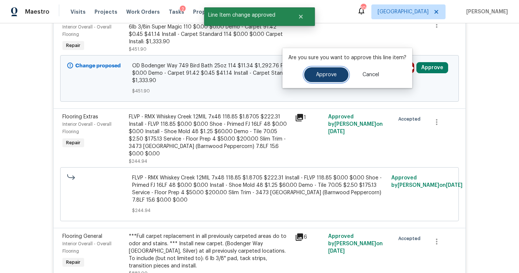
click at [343, 75] on button "Approve" at bounding box center [326, 74] width 44 height 15
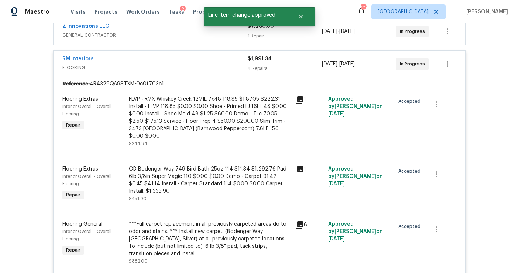
scroll to position [0, 0]
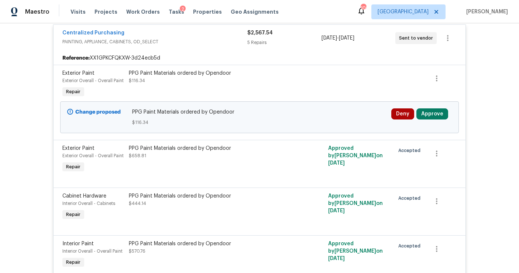
scroll to position [317, 0]
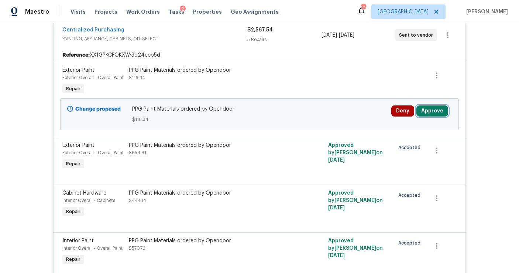
click at [434, 109] on button "Approve" at bounding box center [433, 110] width 32 height 11
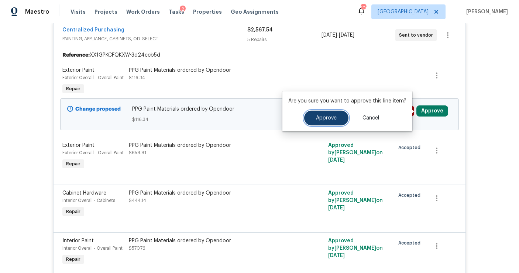
click at [331, 117] on span "Approve" at bounding box center [326, 118] width 21 height 6
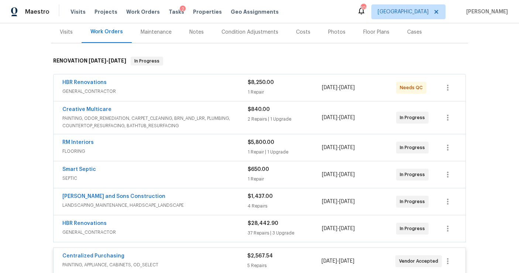
scroll to position [0, 0]
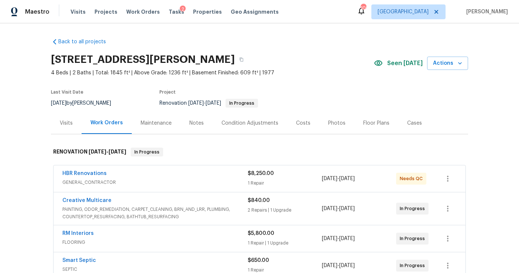
click at [215, 181] on span "GENERAL_CONTRACTOR" at bounding box center [154, 181] width 185 height 7
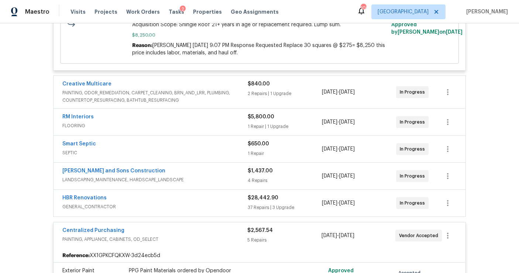
scroll to position [183, 0]
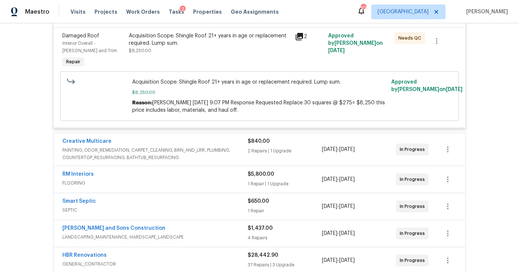
click at [200, 159] on span "PAINTING, ODOR_REMEDIATION, CARPET_CLEANING, BRN_AND_LRR, PLUMBING, COUNTERTOP_…" at bounding box center [154, 153] width 185 height 15
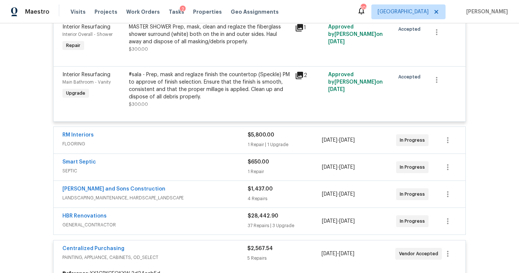
click at [202, 147] on span "FLOORING" at bounding box center [154, 143] width 185 height 7
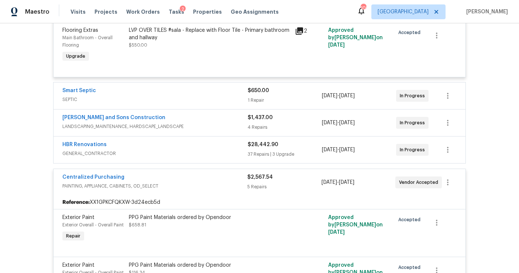
scroll to position [606, 0]
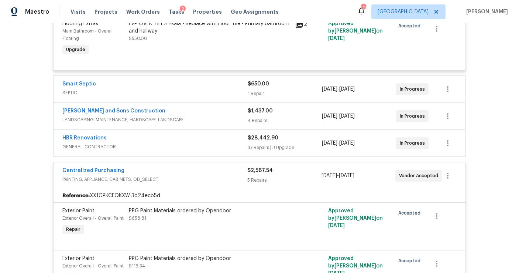
click at [211, 92] on span "SEPTIC" at bounding box center [154, 92] width 185 height 7
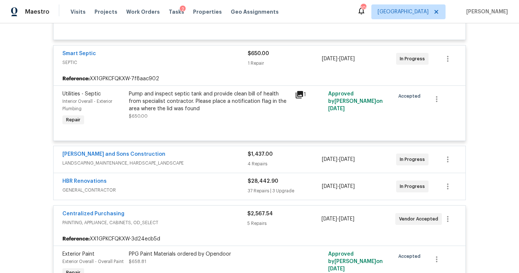
scroll to position [637, 0]
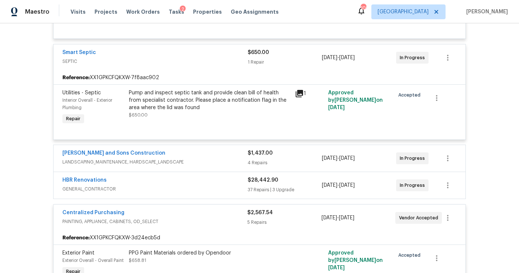
click at [202, 151] on div "[PERSON_NAME] and Sons Construction" at bounding box center [154, 153] width 185 height 9
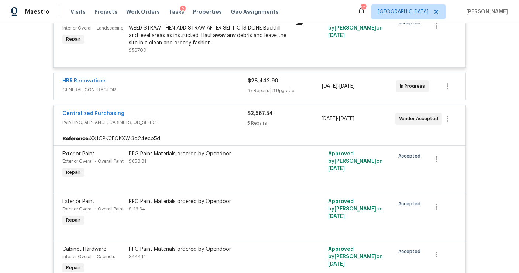
scroll to position [987, 0]
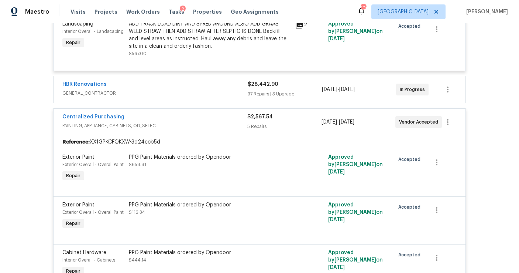
click at [207, 93] on span "GENERAL_CONTRACTOR" at bounding box center [154, 92] width 185 height 7
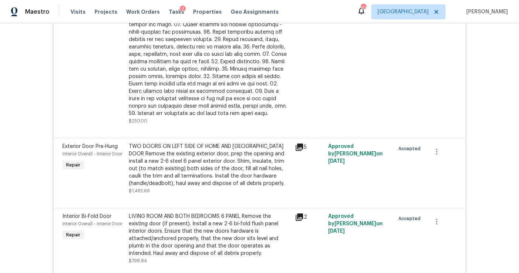
scroll to position [2197, 0]
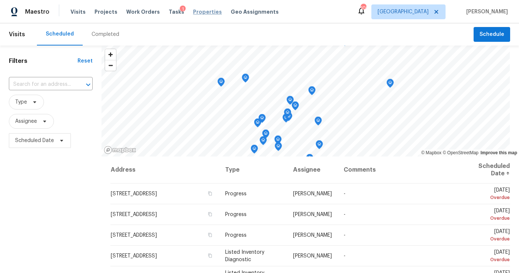
click at [201, 14] on span "Properties" at bounding box center [207, 11] width 29 height 7
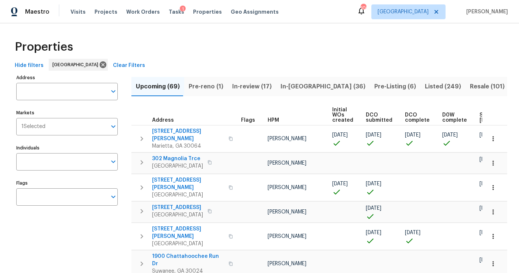
click at [287, 87] on span "In-[GEOGRAPHIC_DATA] (36)" at bounding box center [323, 86] width 85 height 10
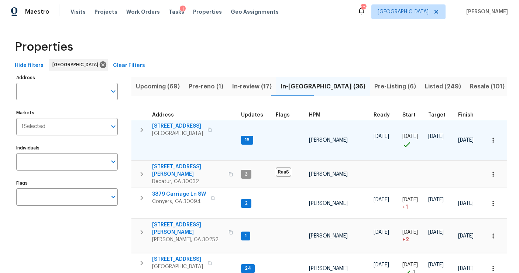
click at [145, 131] on icon "button" at bounding box center [141, 129] width 9 height 9
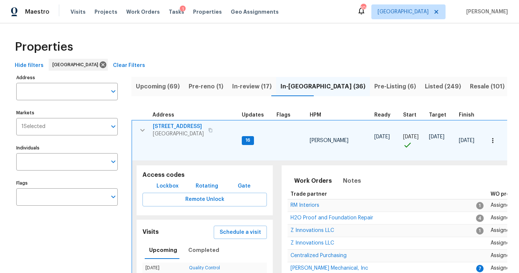
click at [374, 90] on span "Pre-Listing (6)" at bounding box center [395, 86] width 42 height 10
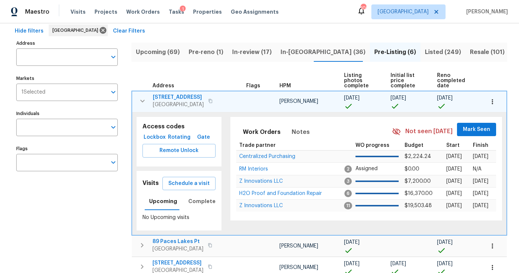
scroll to position [36, 0]
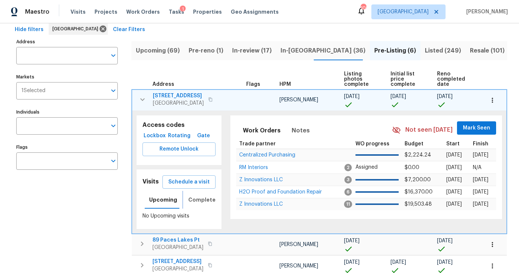
click at [191, 200] on span "Completed" at bounding box center [203, 199] width 31 height 9
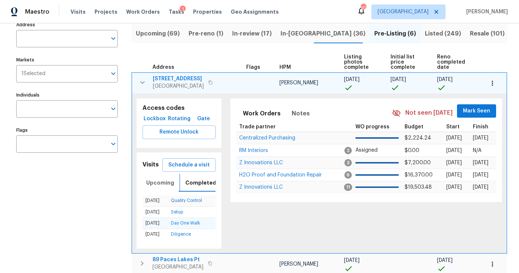
scroll to position [54, 0]
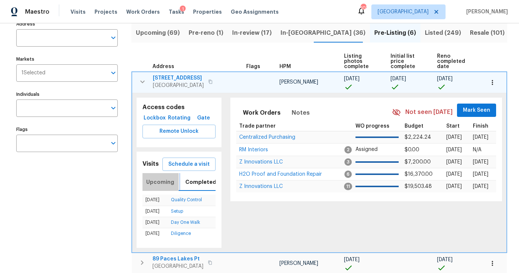
click at [161, 178] on span "Upcoming" at bounding box center [160, 181] width 28 height 9
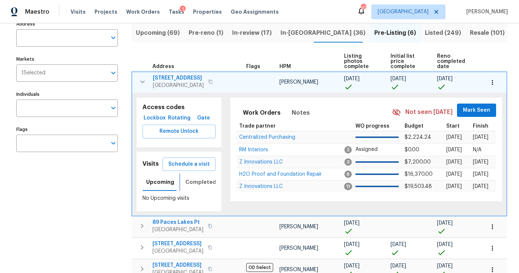
scroll to position [0, 2]
click at [202, 161] on span "Schedule a visit" at bounding box center [188, 164] width 41 height 9
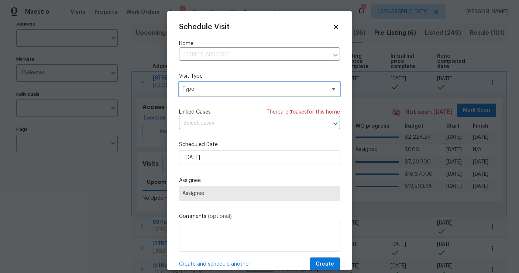
click at [227, 89] on span "Type" at bounding box center [254, 88] width 144 height 7
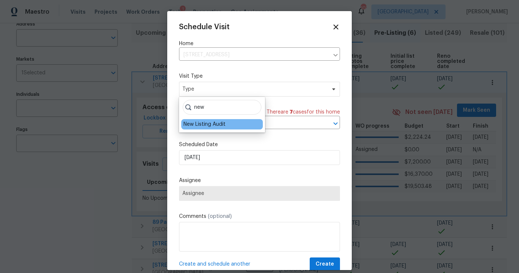
type input "new"
click at [207, 125] on div "New Listing Audit" at bounding box center [205, 123] width 42 height 7
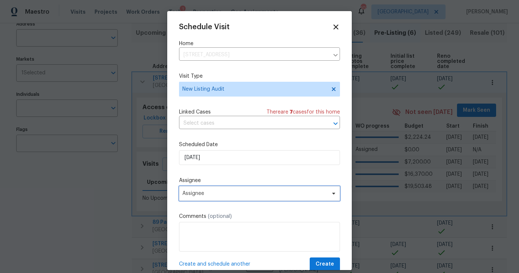
click at [203, 197] on span "Assignee" at bounding box center [259, 193] width 161 height 15
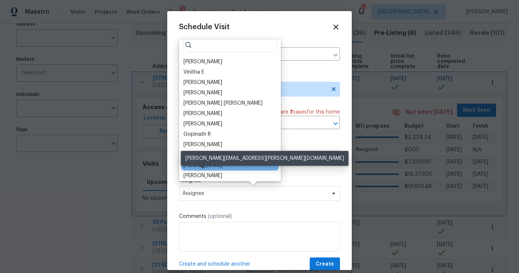
scroll to position [7, 0]
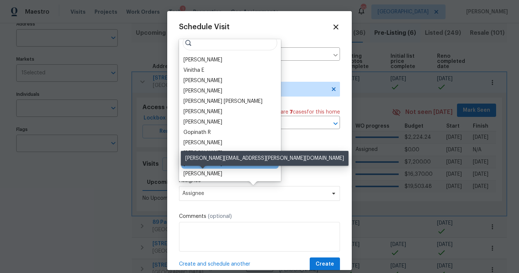
click at [202, 172] on div "[PERSON_NAME]" at bounding box center [203, 173] width 39 height 7
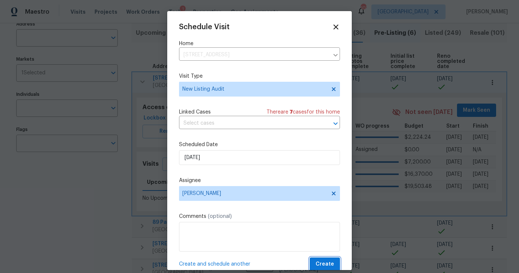
click at [320, 258] on button "Create" at bounding box center [325, 264] width 30 height 14
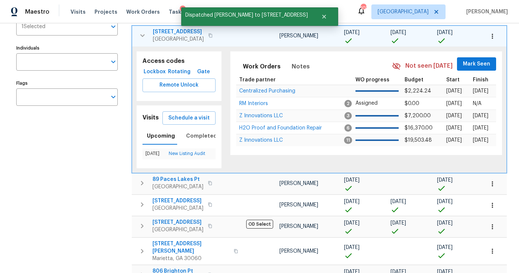
scroll to position [137, 0]
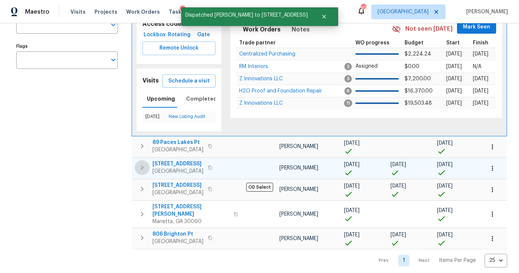
click at [143, 167] on icon "button" at bounding box center [142, 167] width 3 height 4
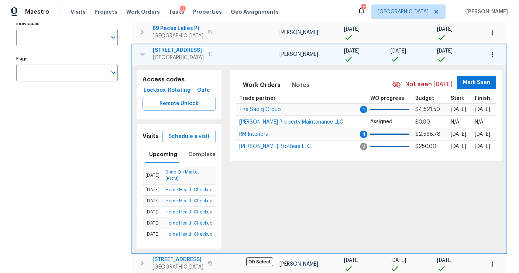
scroll to position [0, 0]
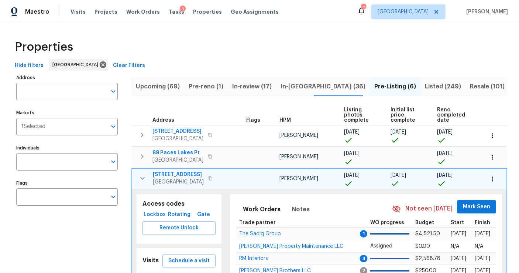
click at [425, 86] on span "Listed (249)" at bounding box center [443, 86] width 36 height 10
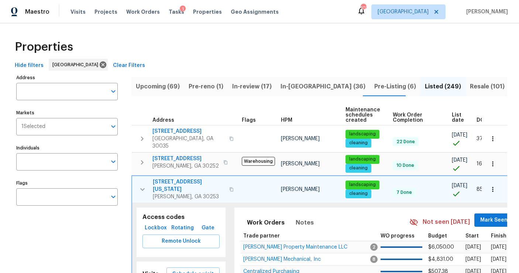
click at [478, 118] on span "DOM" at bounding box center [483, 119] width 13 height 5
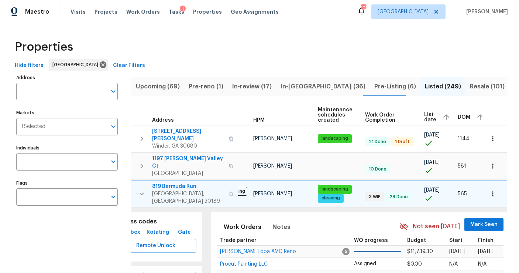
scroll to position [0, 30]
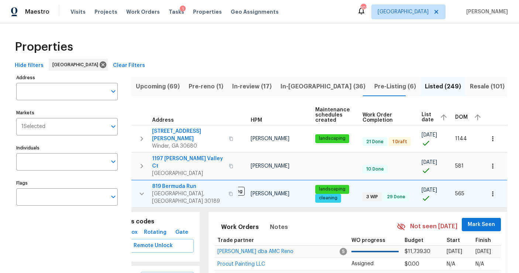
click at [458, 118] on span "DOM" at bounding box center [461, 116] width 13 height 5
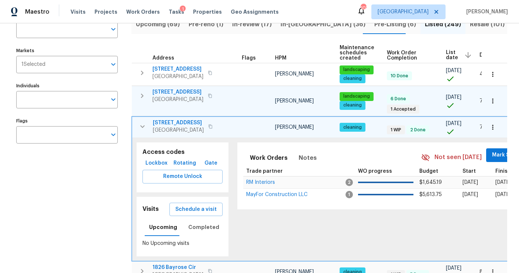
scroll to position [72, 0]
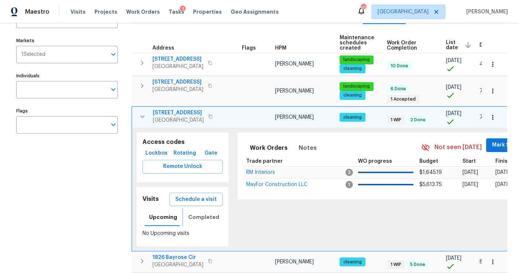
click at [204, 216] on span "Completed" at bounding box center [203, 216] width 31 height 9
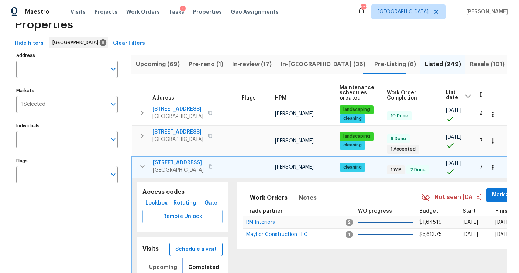
scroll to position [17, 0]
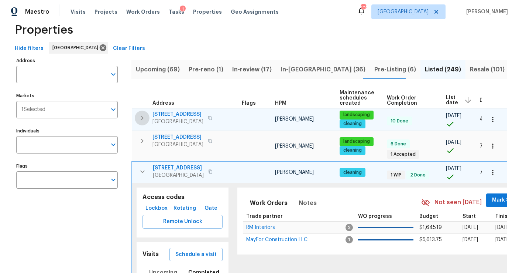
click at [145, 117] on icon "button" at bounding box center [142, 117] width 9 height 9
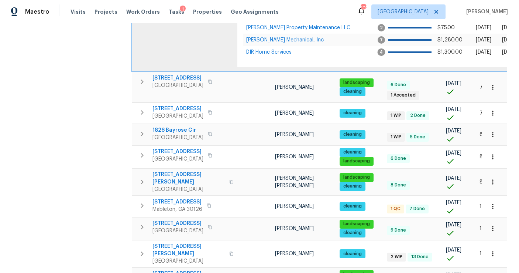
scroll to position [253, 0]
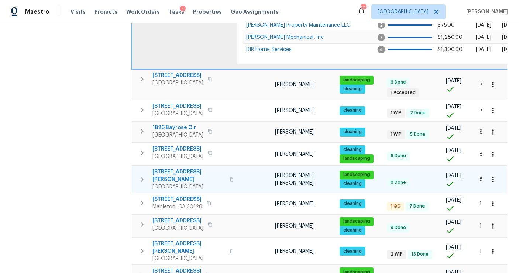
click at [142, 175] on icon "button" at bounding box center [142, 179] width 9 height 9
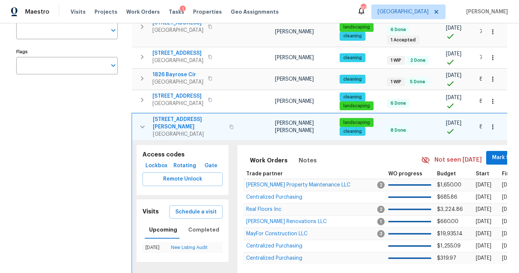
scroll to position [120, 0]
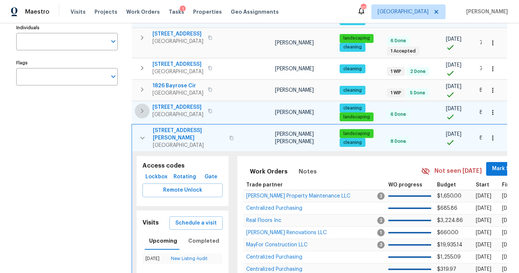
click at [146, 109] on icon "button" at bounding box center [142, 110] width 9 height 9
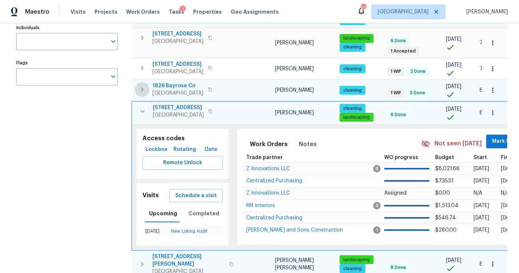
click at [143, 88] on icon "button" at bounding box center [142, 89] width 9 height 9
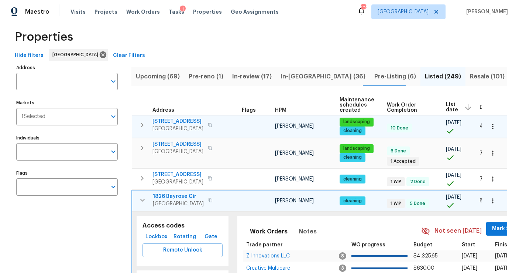
scroll to position [0, 0]
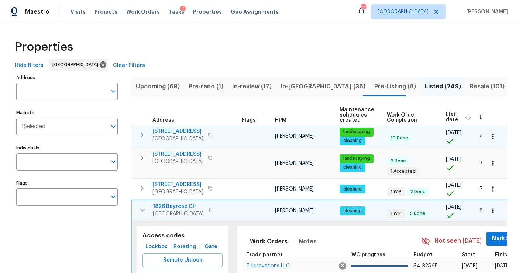
click at [282, 84] on span "In-[GEOGRAPHIC_DATA] (36)" at bounding box center [323, 86] width 85 height 10
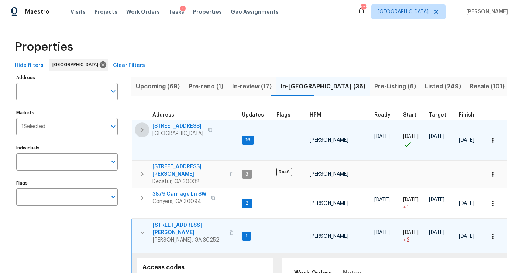
click at [147, 130] on button "button" at bounding box center [142, 129] width 15 height 15
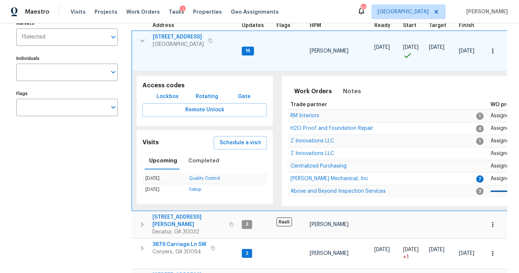
scroll to position [94, 0]
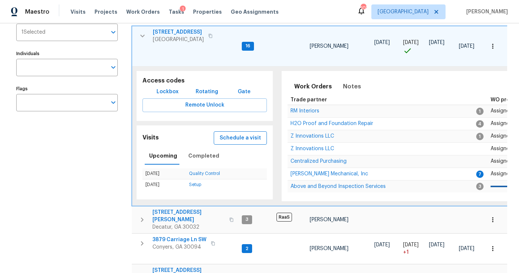
click at [248, 133] on span "Schedule a visit" at bounding box center [240, 137] width 41 height 9
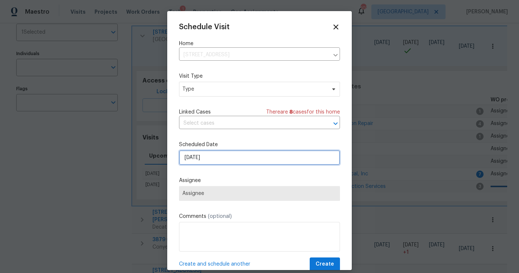
click at [217, 155] on input "[DATE]" at bounding box center [259, 157] width 161 height 15
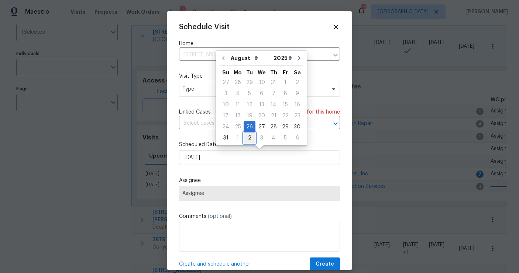
click at [246, 137] on div "2" at bounding box center [250, 138] width 12 height 10
type input "[DATE]"
select select "8"
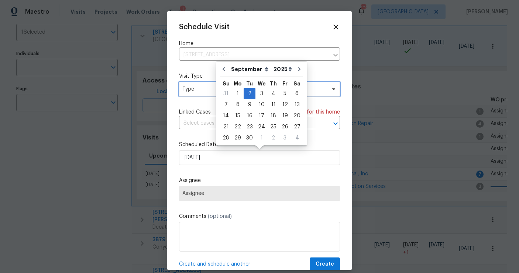
click at [205, 91] on span "Type" at bounding box center [254, 88] width 144 height 7
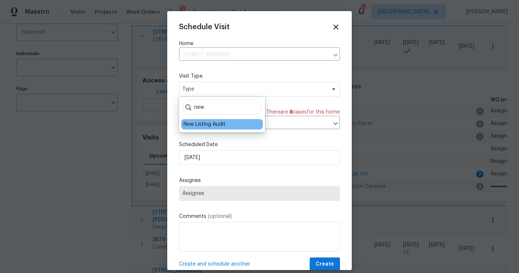
type input "new"
click at [198, 125] on div "New Listing Audit" at bounding box center [205, 123] width 42 height 7
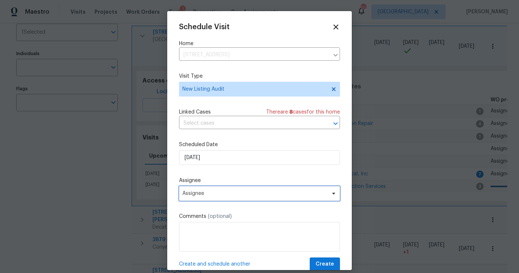
click at [193, 194] on span "Assignee" at bounding box center [254, 193] width 145 height 6
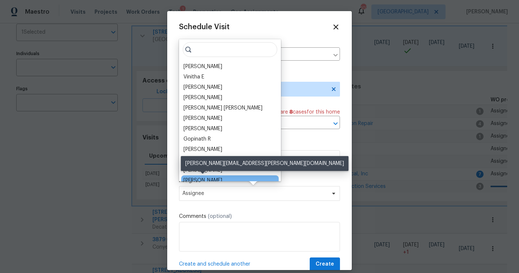
scroll to position [18, 0]
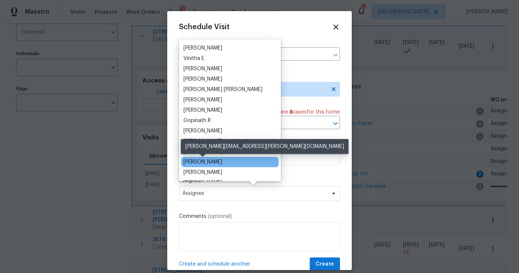
click at [205, 162] on div "[PERSON_NAME]" at bounding box center [203, 161] width 39 height 7
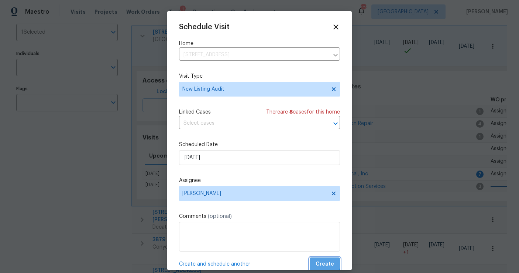
click at [322, 262] on span "Create" at bounding box center [325, 263] width 18 height 9
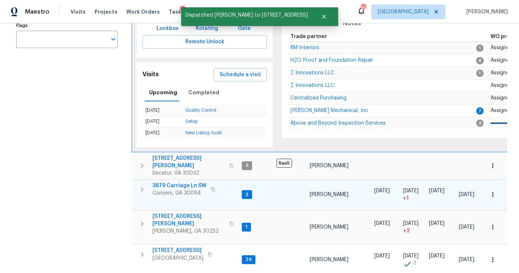
scroll to position [163, 0]
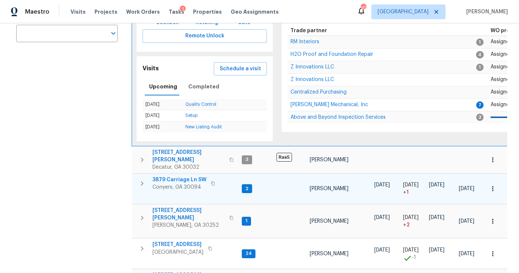
click at [143, 181] on icon "button" at bounding box center [142, 183] width 3 height 4
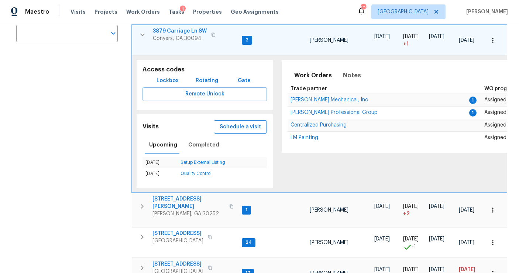
click at [239, 122] on span "Schedule a visit" at bounding box center [240, 126] width 41 height 9
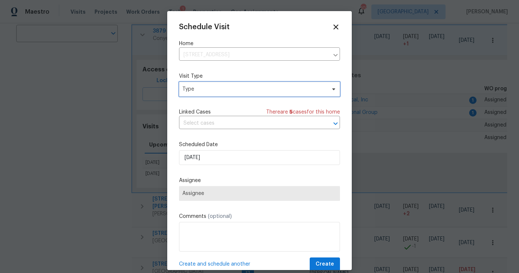
click at [218, 90] on span "Type" at bounding box center [254, 88] width 144 height 7
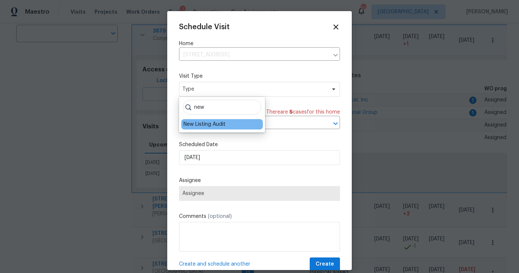
type input "new"
click at [214, 127] on div "New Listing Audit" at bounding box center [205, 123] width 42 height 7
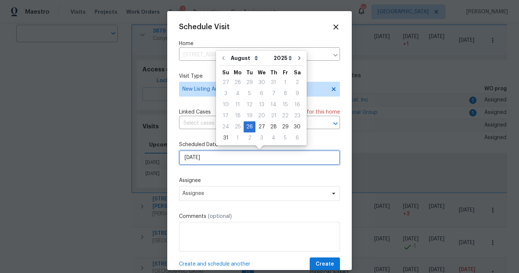
click at [215, 160] on input "[DATE]" at bounding box center [259, 157] width 161 height 15
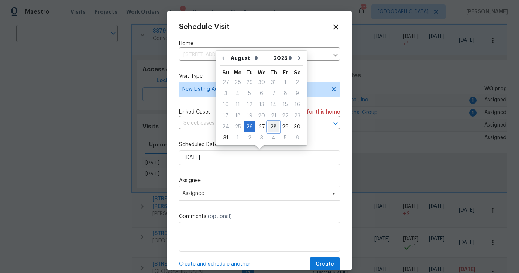
click at [275, 123] on div "28" at bounding box center [274, 127] width 12 height 10
type input "[DATE]"
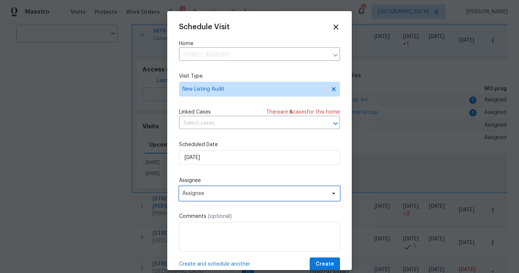
click at [212, 194] on span "Assignee" at bounding box center [254, 193] width 145 height 6
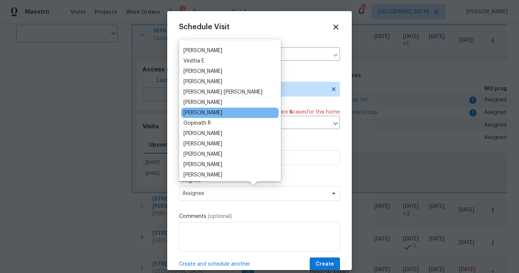
scroll to position [17, 0]
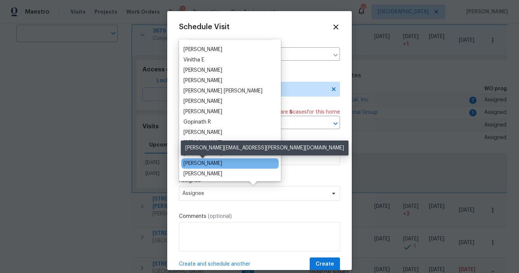
click at [209, 161] on div "[PERSON_NAME]" at bounding box center [203, 163] width 39 height 7
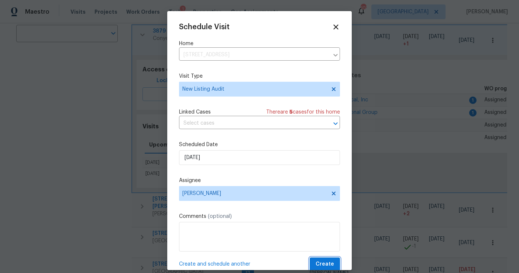
click at [320, 259] on button "Create" at bounding box center [325, 264] width 30 height 14
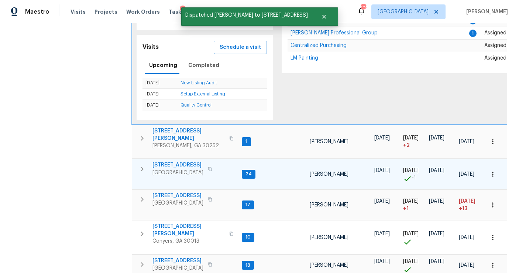
scroll to position [243, 0]
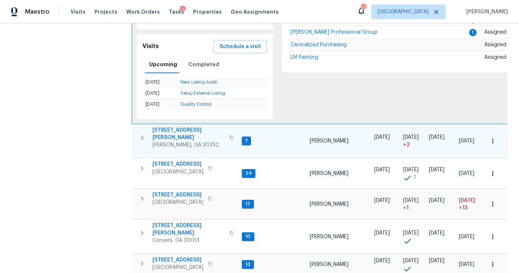
click at [144, 133] on icon "button" at bounding box center [142, 137] width 9 height 9
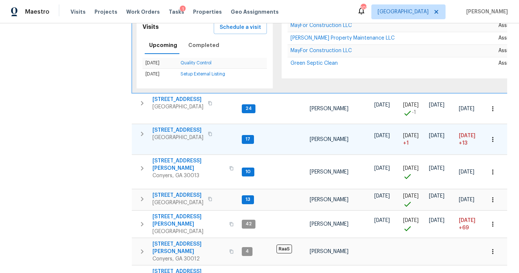
scroll to position [299, 0]
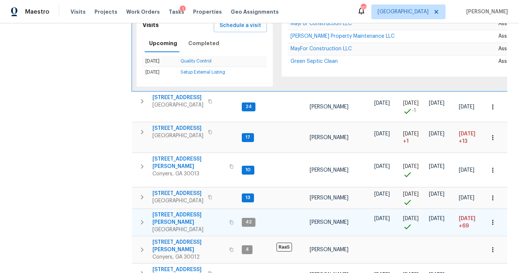
click at [144, 218] on icon "button" at bounding box center [142, 222] width 9 height 9
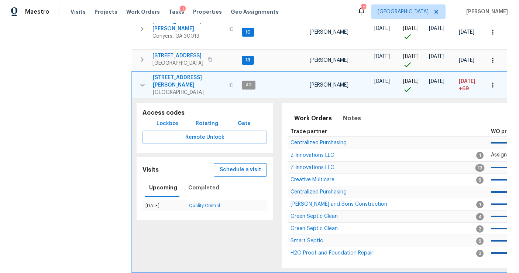
click at [236, 165] on span "Schedule a visit" at bounding box center [240, 169] width 41 height 9
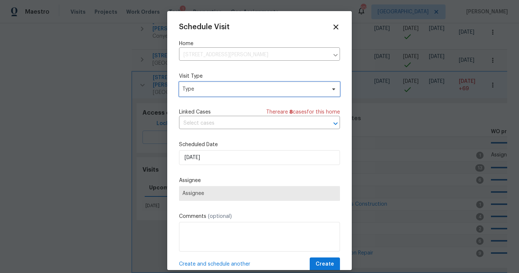
click at [212, 89] on span "Type" at bounding box center [254, 88] width 144 height 7
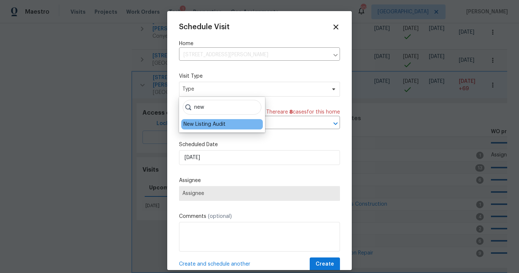
type input "new"
click at [205, 124] on div "New Listing Audit" at bounding box center [205, 123] width 42 height 7
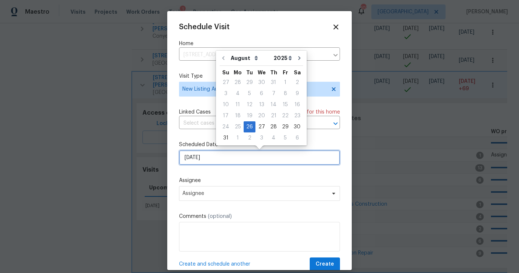
click at [212, 165] on input "[DATE]" at bounding box center [259, 157] width 161 height 15
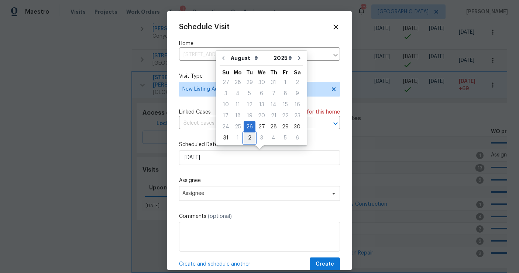
click at [250, 140] on div "2" at bounding box center [250, 138] width 12 height 10
type input "[DATE]"
select select "8"
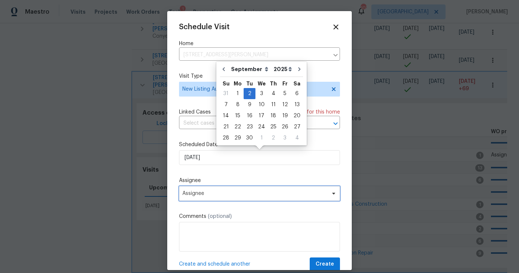
click at [211, 193] on span "Assignee" at bounding box center [254, 193] width 145 height 6
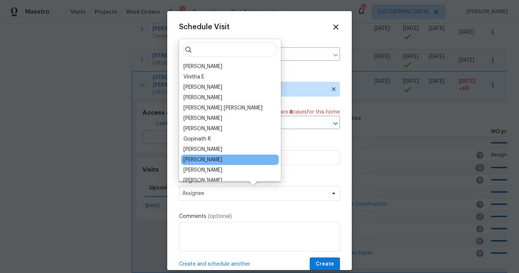
scroll to position [13, 0]
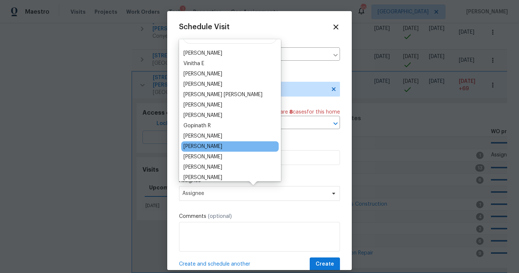
click at [215, 164] on div "[PERSON_NAME]" at bounding box center [203, 166] width 39 height 7
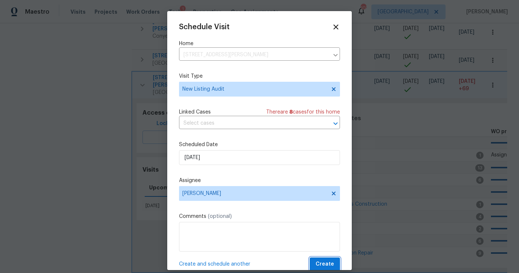
click at [325, 264] on span "Create" at bounding box center [325, 263] width 18 height 9
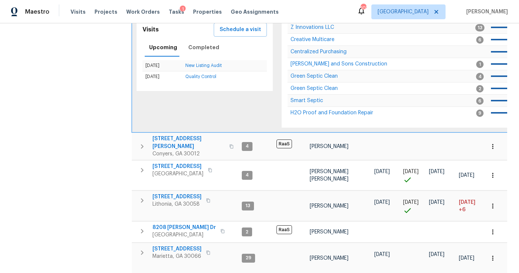
scroll to position [440, 0]
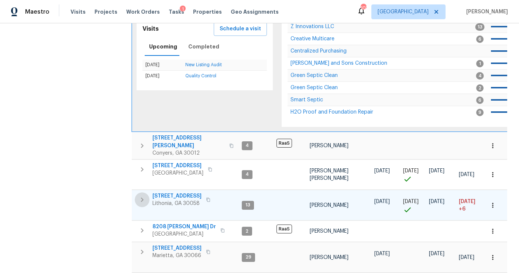
click at [146, 195] on icon "button" at bounding box center [142, 199] width 9 height 9
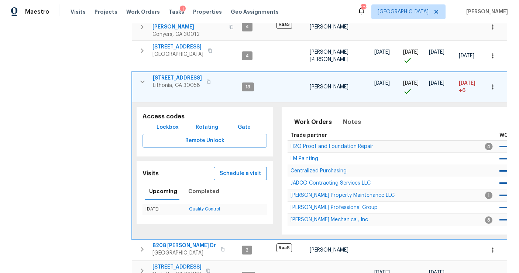
scroll to position [382, 0]
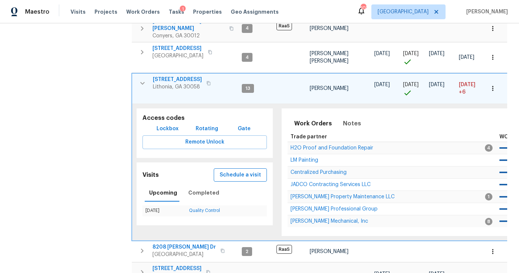
click at [243, 170] on span "Schedule a visit" at bounding box center [240, 174] width 41 height 9
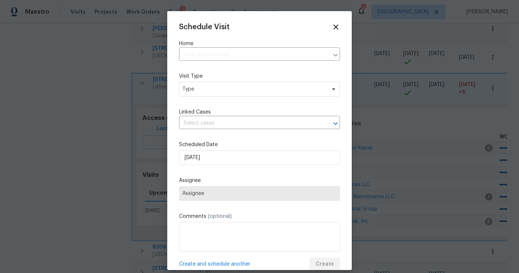
type input "[STREET_ADDRESS]"
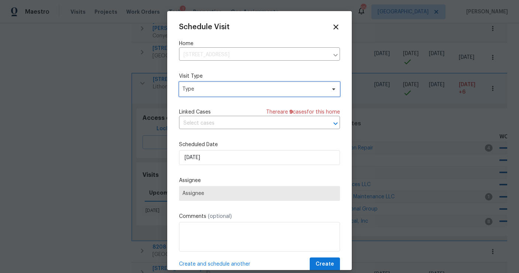
click at [225, 92] on span "Type" at bounding box center [254, 88] width 144 height 7
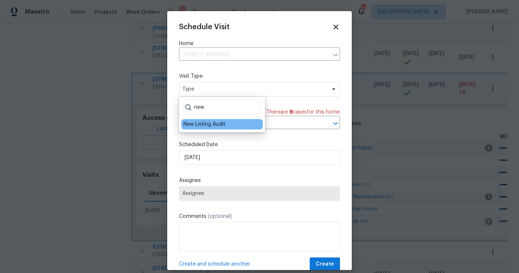
type input "new"
click at [214, 126] on div "New Listing Audit" at bounding box center [205, 123] width 42 height 7
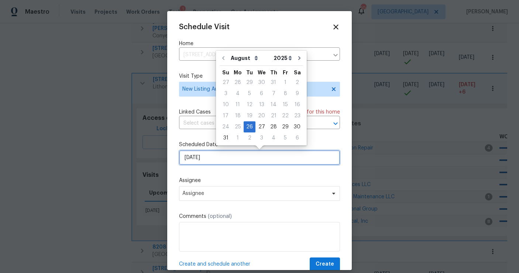
click at [210, 161] on input "[DATE]" at bounding box center [259, 157] width 161 height 15
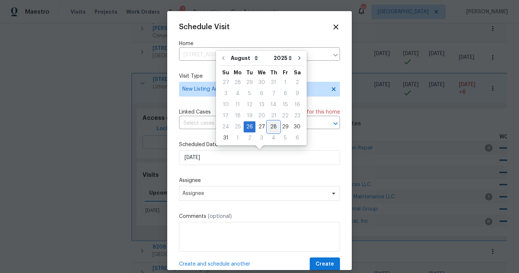
click at [271, 127] on div "28" at bounding box center [274, 127] width 12 height 10
type input "[DATE]"
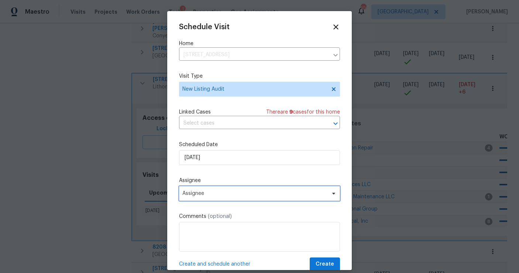
click at [215, 195] on span "Assignee" at bounding box center [254, 193] width 145 height 6
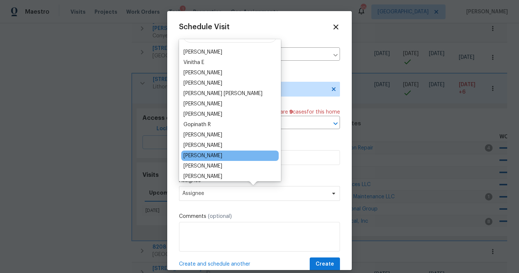
scroll to position [23, 0]
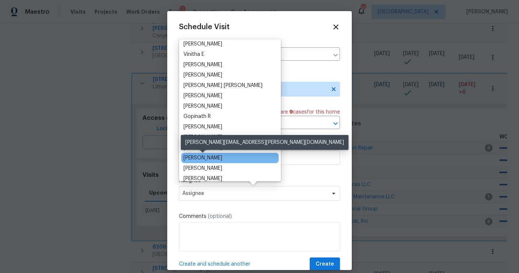
click at [214, 157] on div "[PERSON_NAME]" at bounding box center [203, 157] width 39 height 7
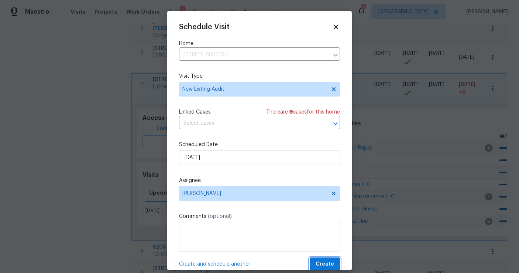
click at [321, 261] on span "Create" at bounding box center [325, 263] width 18 height 9
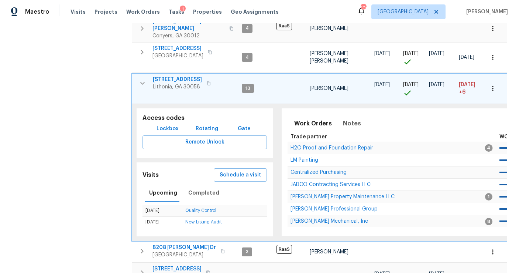
click at [98, 215] on div "Address Address Markets 1 Selected Markets Individuals Individuals Flags Flags" at bounding box center [71, 169] width 111 height 958
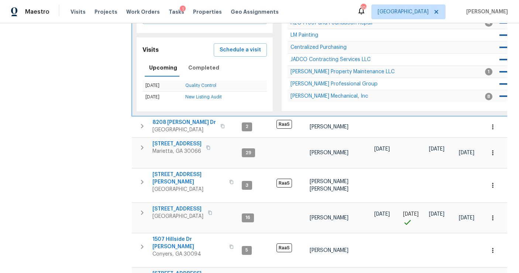
scroll to position [508, 0]
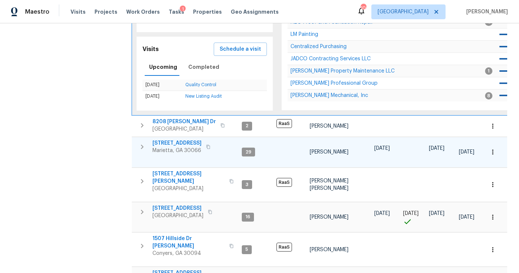
click at [147, 139] on button "button" at bounding box center [142, 146] width 15 height 15
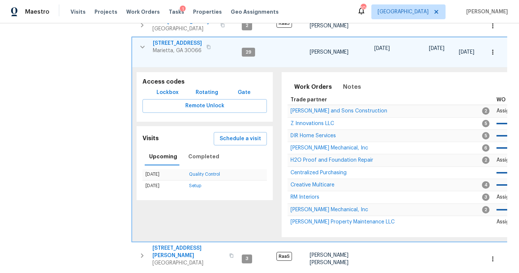
scroll to position [449, 0]
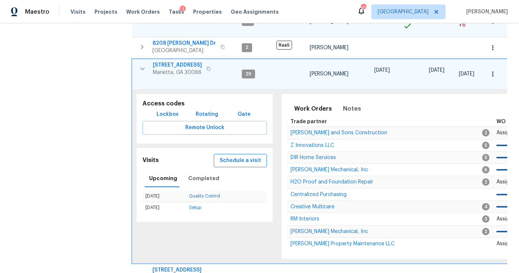
click at [232, 156] on span "Schedule a visit" at bounding box center [240, 160] width 41 height 9
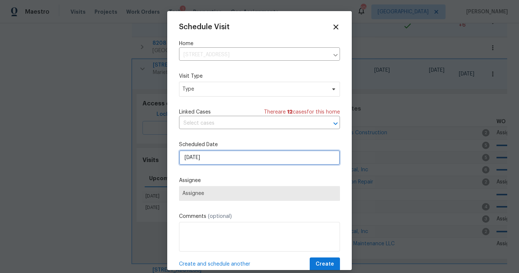
click at [197, 159] on input "[DATE]" at bounding box center [259, 157] width 161 height 15
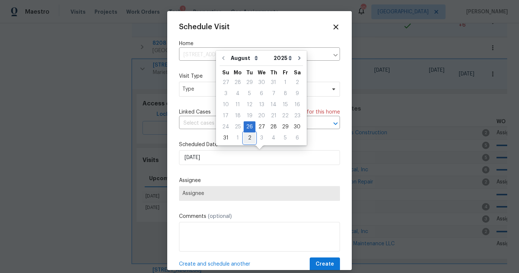
click at [249, 135] on div "2" at bounding box center [250, 138] width 12 height 10
type input "[DATE]"
select select "8"
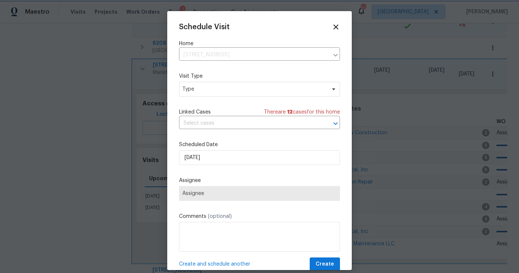
click at [203, 96] on div "Schedule Visit Home [STREET_ADDRESS] ​ Visit Type Type Linked Cases There are 1…" at bounding box center [259, 147] width 161 height 248
click at [203, 94] on span "Type" at bounding box center [259, 89] width 161 height 15
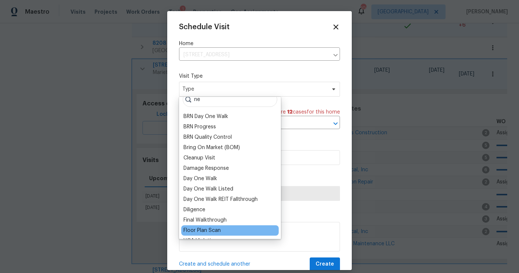
scroll to position [0, 0]
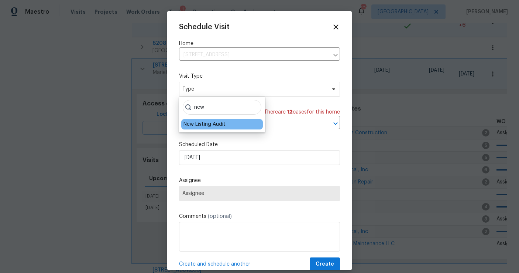
type input "new"
click at [223, 122] on div "New Listing Audit" at bounding box center [205, 123] width 42 height 7
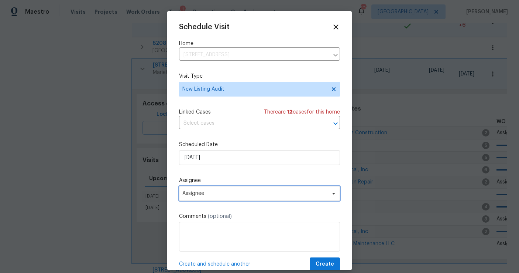
click at [208, 196] on span "Assignee" at bounding box center [259, 193] width 161 height 15
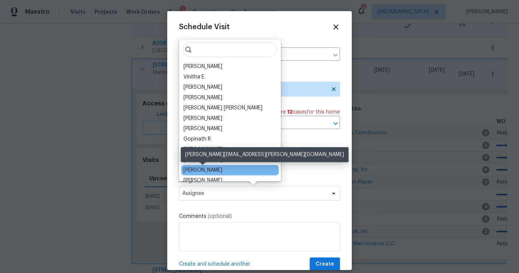
click at [214, 167] on div "[PERSON_NAME]" at bounding box center [203, 169] width 39 height 7
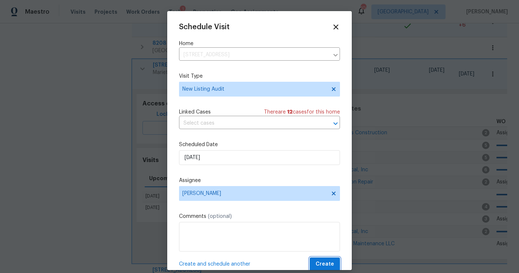
click at [321, 263] on span "Create" at bounding box center [325, 263] width 18 height 9
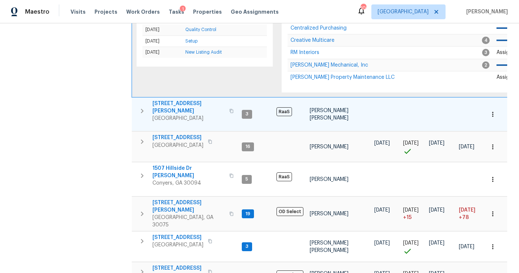
scroll to position [615, 0]
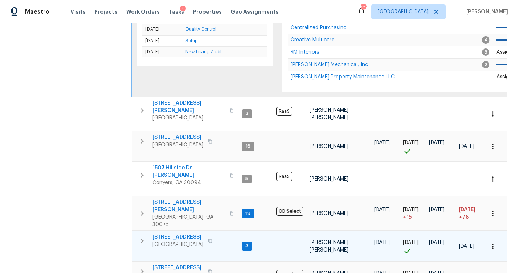
click at [149, 231] on td "[STREET_ADDRESS]" at bounding box center [185, 240] width 107 height 19
click at [144, 236] on icon "button" at bounding box center [142, 240] width 9 height 9
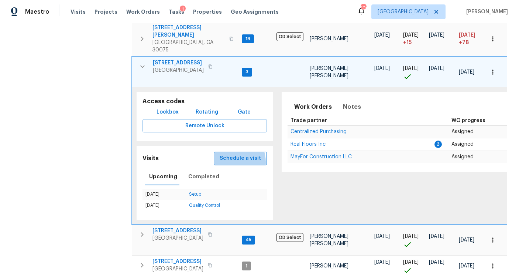
click at [229, 154] on span "Schedule a visit" at bounding box center [240, 158] width 41 height 9
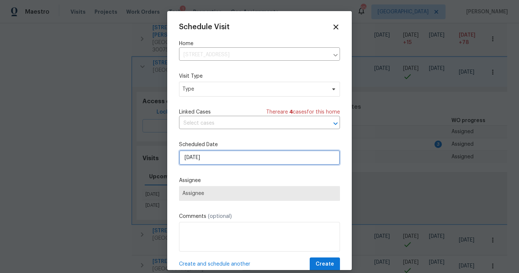
click at [207, 159] on input "[DATE]" at bounding box center [259, 157] width 161 height 15
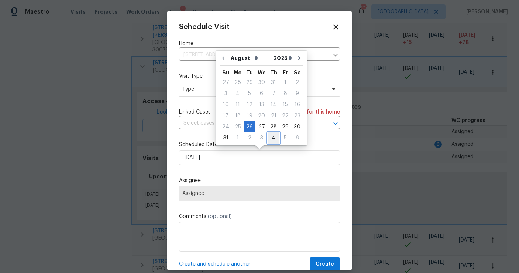
click at [271, 140] on div "4" at bounding box center [274, 138] width 12 height 10
type input "[DATE]"
select select "8"
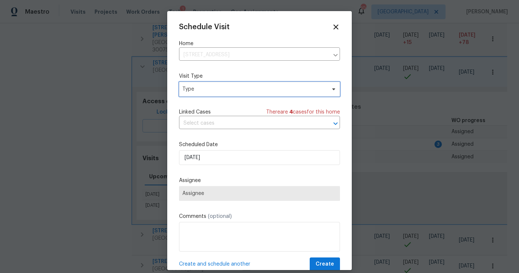
click at [202, 92] on span "Type" at bounding box center [254, 88] width 144 height 7
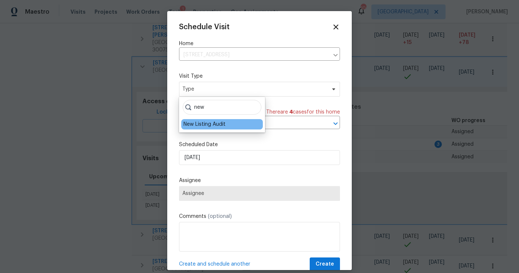
type input "new"
click at [206, 123] on div "New Listing Audit" at bounding box center [205, 123] width 42 height 7
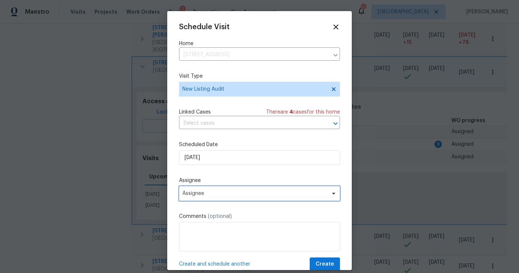
click at [201, 192] on span "Assignee" at bounding box center [254, 193] width 145 height 6
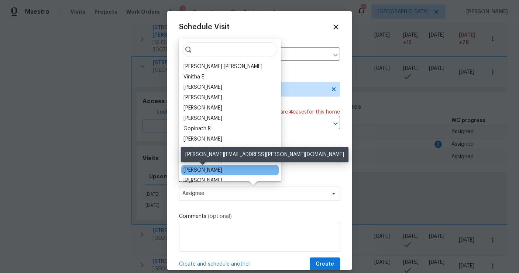
click at [213, 171] on div "[PERSON_NAME]" at bounding box center [203, 169] width 39 height 7
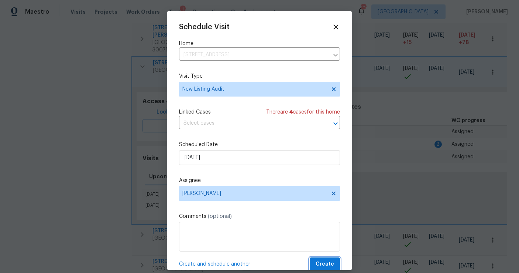
click at [324, 263] on span "Create" at bounding box center [325, 263] width 18 height 9
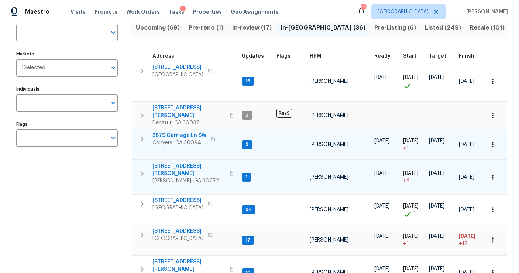
scroll to position [0, 0]
